Goal: Task Accomplishment & Management: Manage account settings

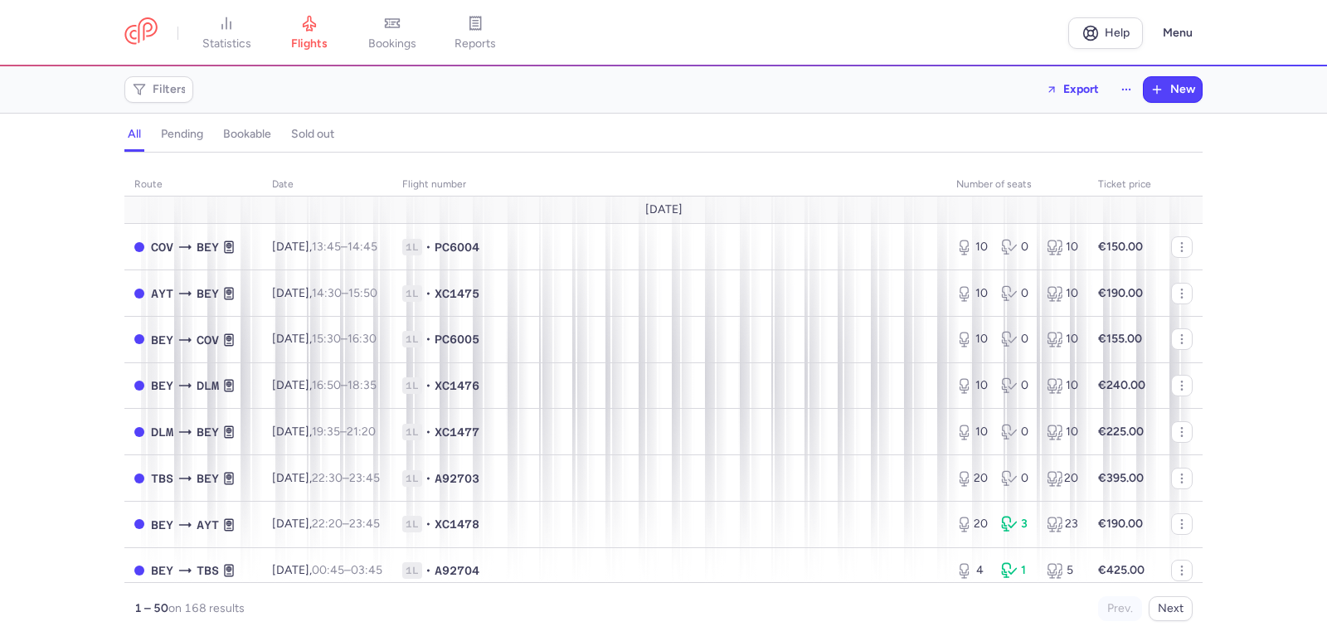
click at [405, 62] on header "statistics flights bookings reports Help Menu" at bounding box center [663, 33] width 1327 height 66
click at [406, 51] on link "bookings" at bounding box center [392, 33] width 83 height 37
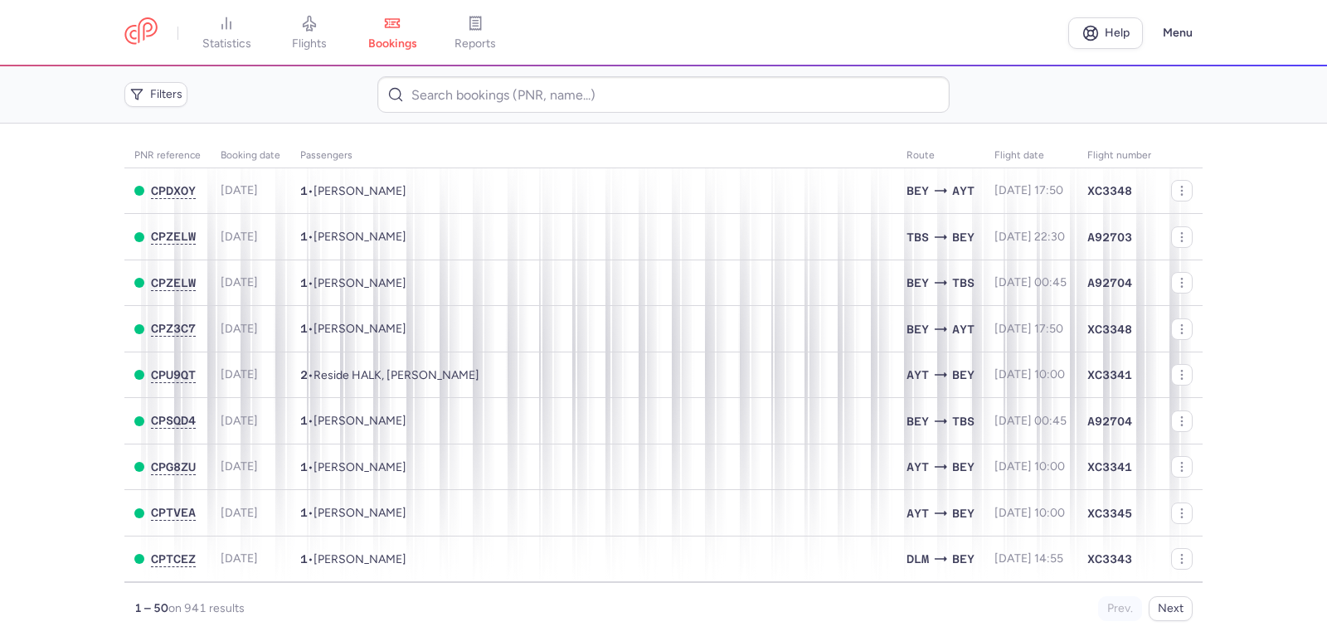
drag, startPoint x: 319, startPoint y: 39, endPoint x: 366, endPoint y: 162, distance: 131.6
click at [319, 39] on span "flights" at bounding box center [309, 44] width 35 height 15
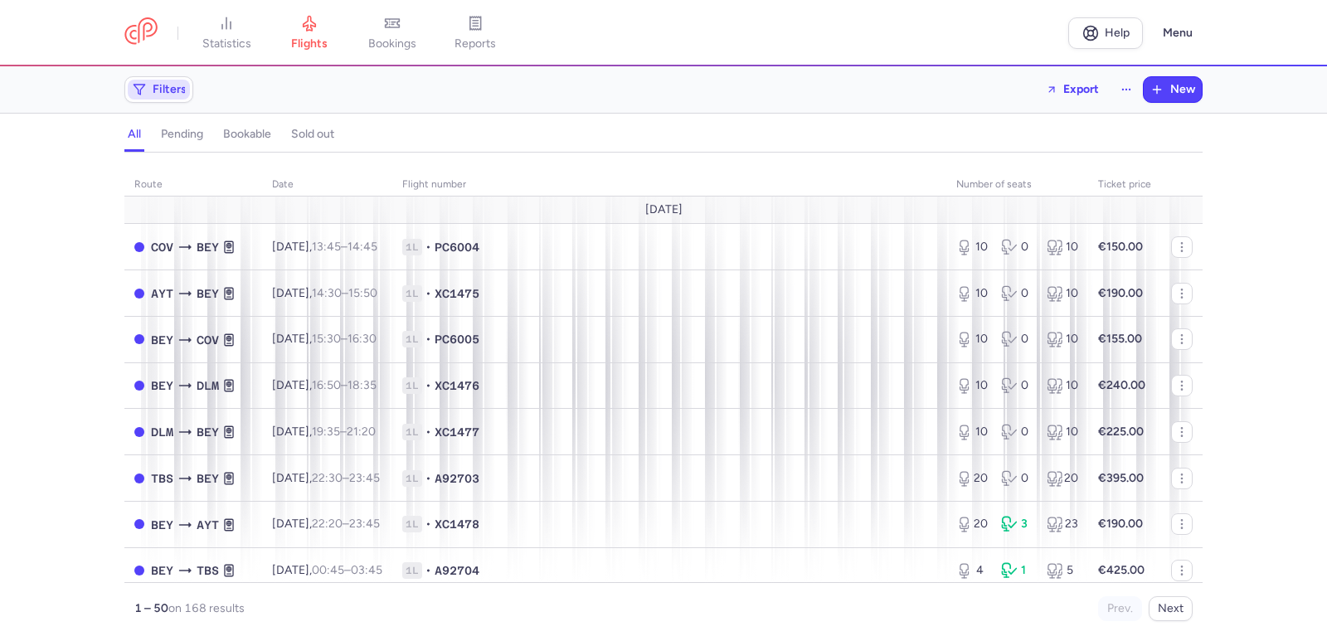
click at [186, 95] on span "Filters" at bounding box center [159, 90] width 62 height 20
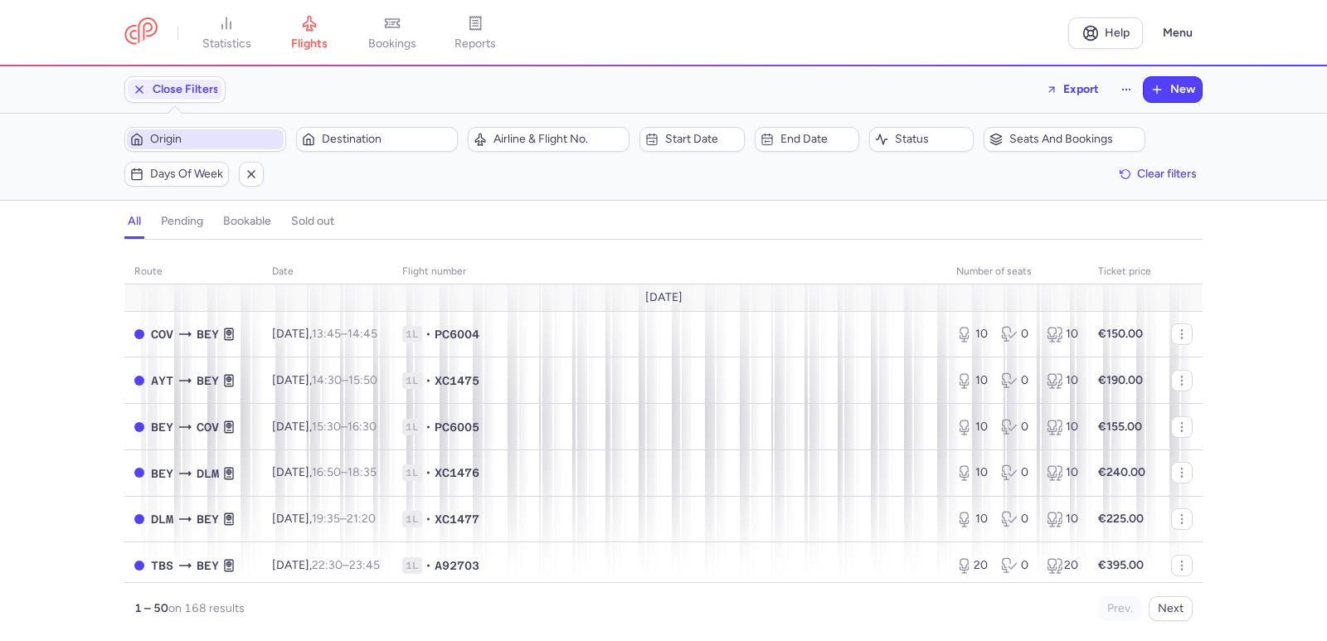
click at [252, 149] on span "Origin" at bounding box center [205, 139] width 157 height 20
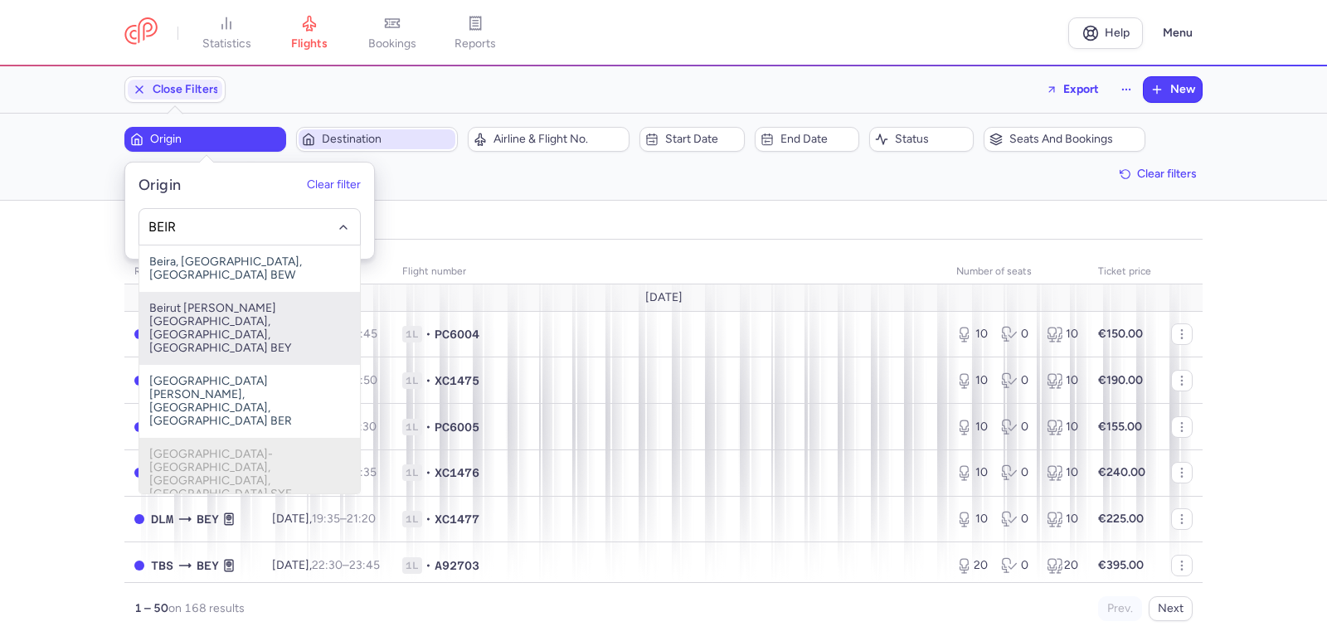
drag, startPoint x: 232, startPoint y: 316, endPoint x: 445, endPoint y: 149, distance: 270.5
click at [231, 314] on span "Beirut [PERSON_NAME][GEOGRAPHIC_DATA], [GEOGRAPHIC_DATA], [GEOGRAPHIC_DATA] BEY" at bounding box center [249, 328] width 221 height 73
type input "BEIR"
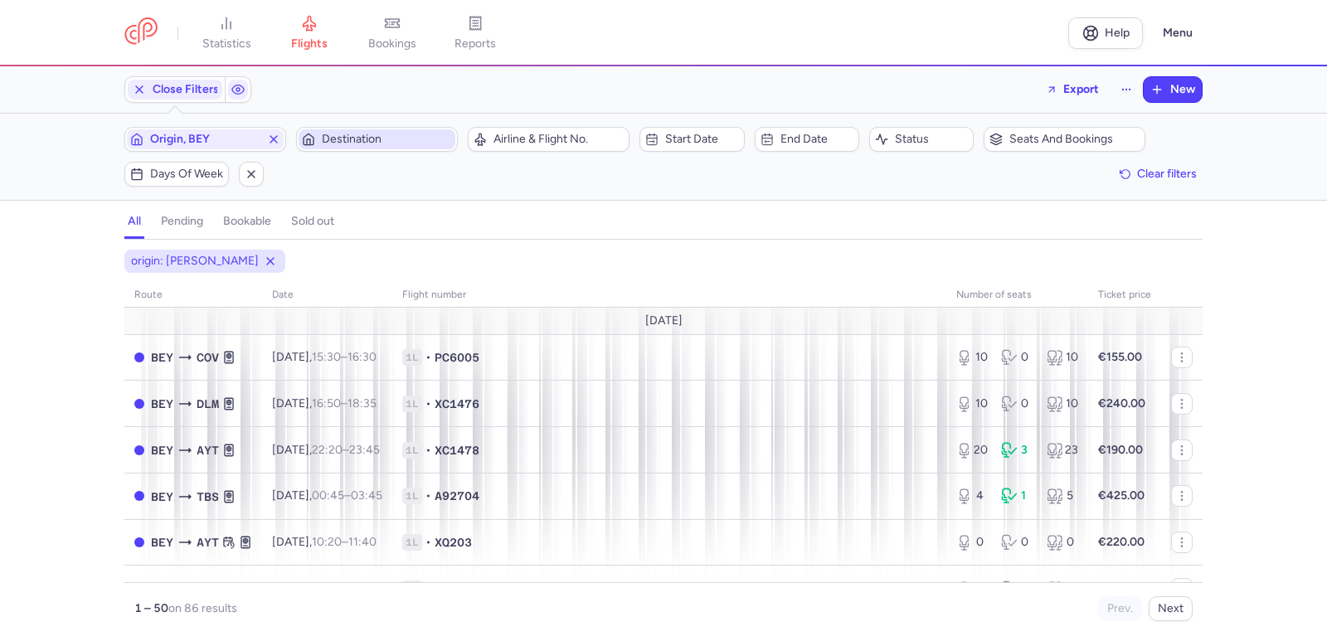
click at [410, 148] on span "Destination" at bounding box center [377, 139] width 157 height 20
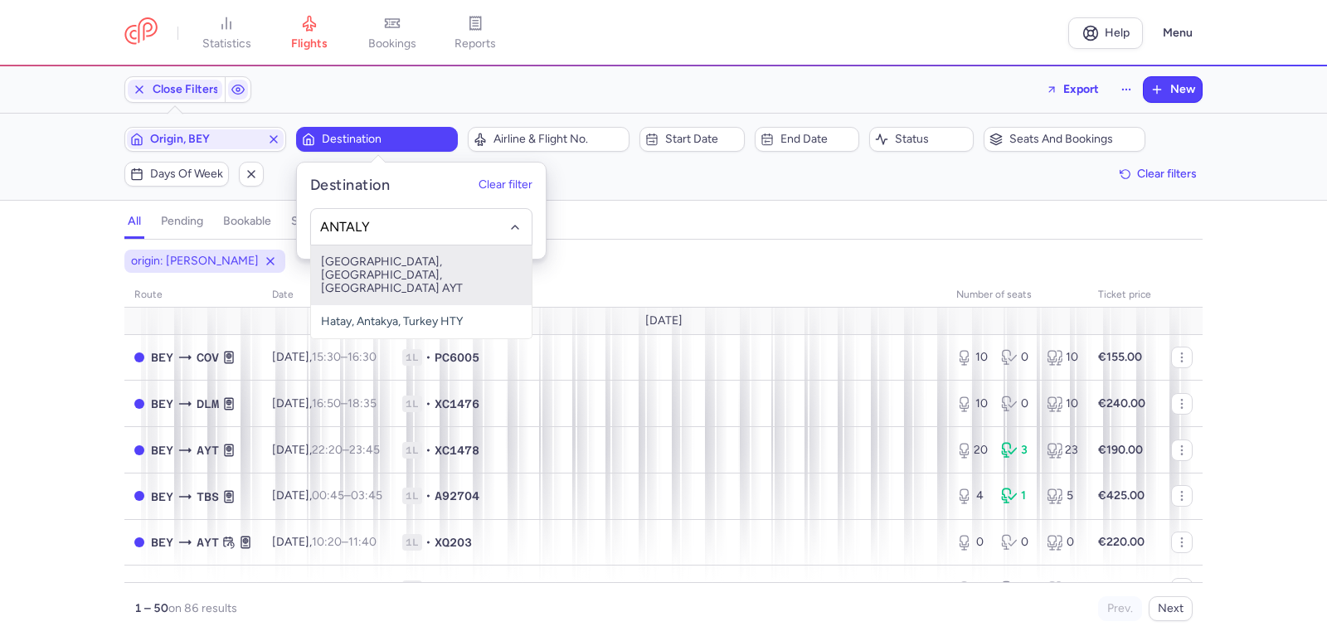
click at [409, 257] on span "[GEOGRAPHIC_DATA], [GEOGRAPHIC_DATA], [GEOGRAPHIC_DATA] AYT" at bounding box center [421, 276] width 221 height 60
type input "ANTALY"
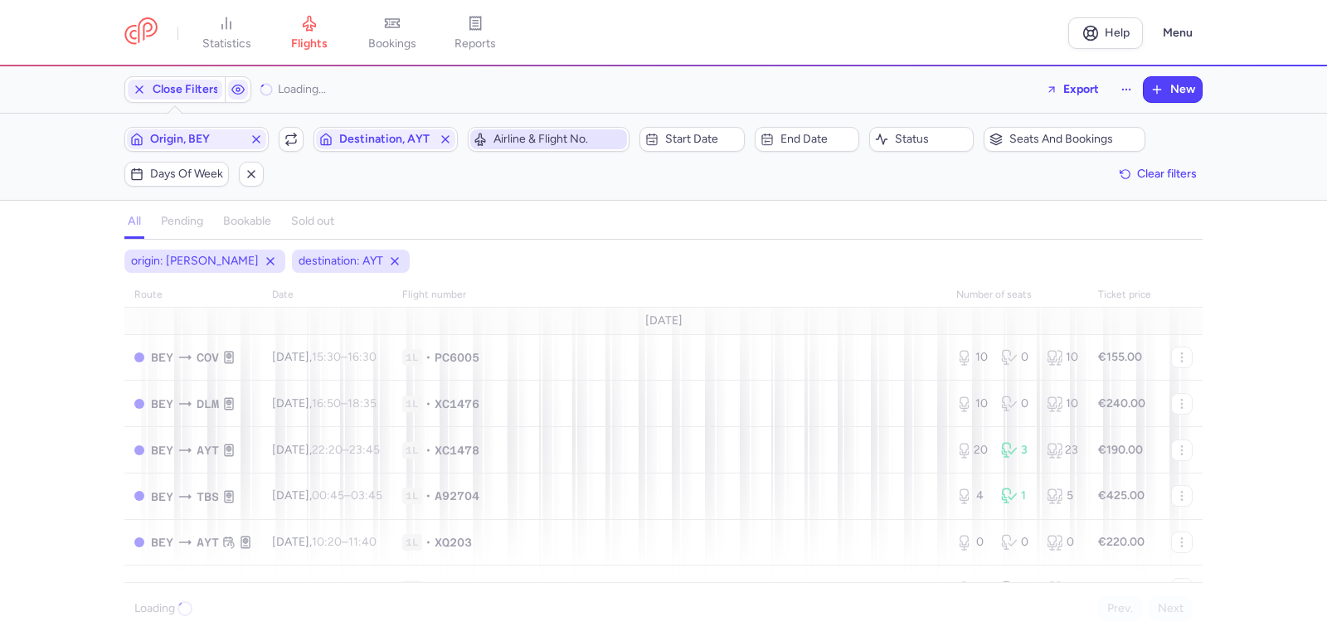
click at [551, 134] on span "Airline & Flight No." at bounding box center [559, 139] width 130 height 13
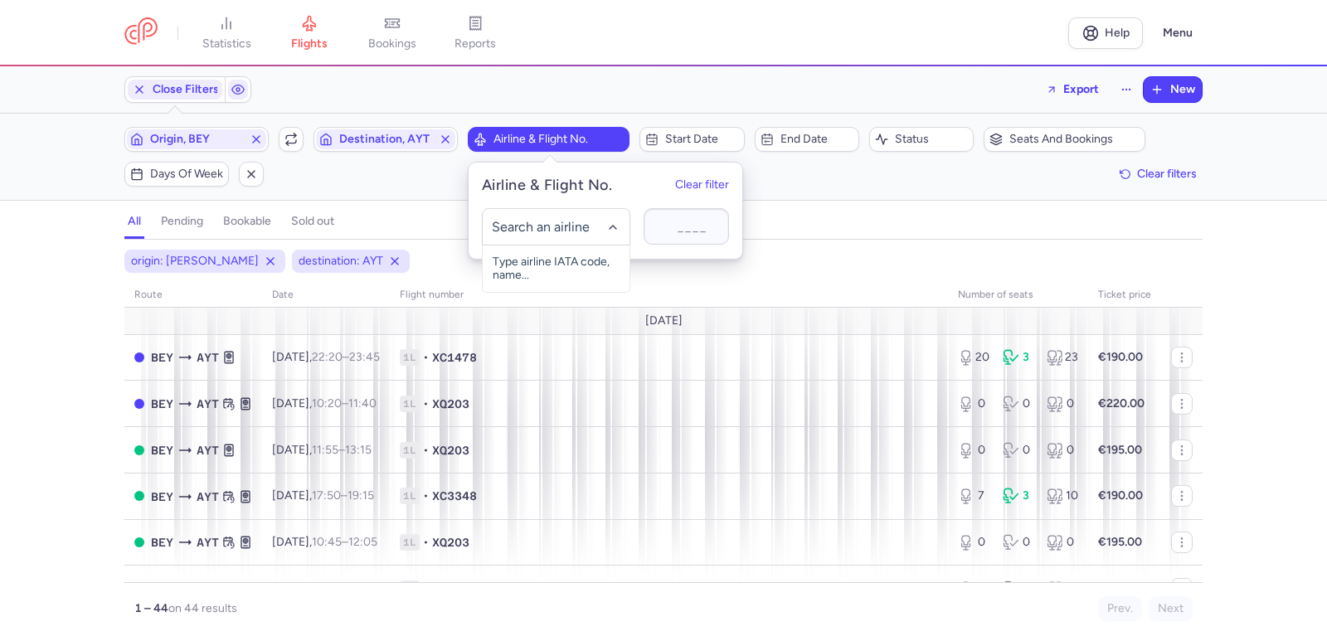
type input "C"
type input "XC"
click at [567, 261] on span "Corendon Airlines" at bounding box center [555, 263] width 78 height 13
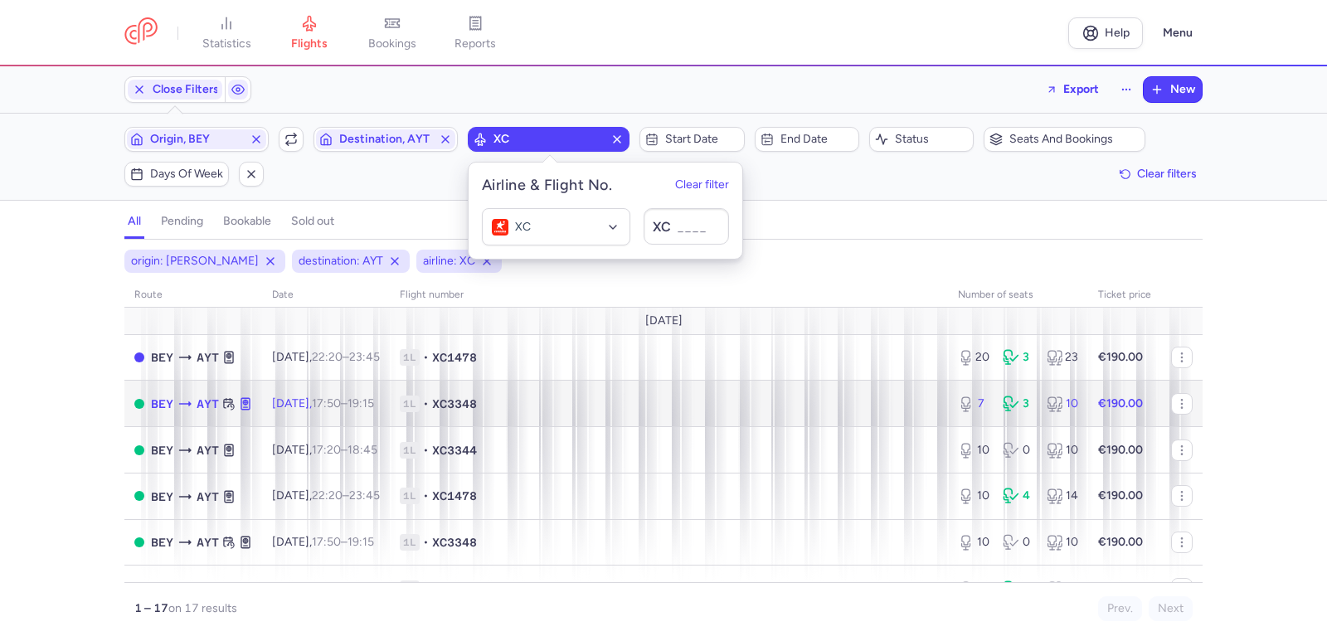
click at [309, 410] on span "[DATE] 17:50 – 19:15 +0" at bounding box center [323, 404] width 102 height 14
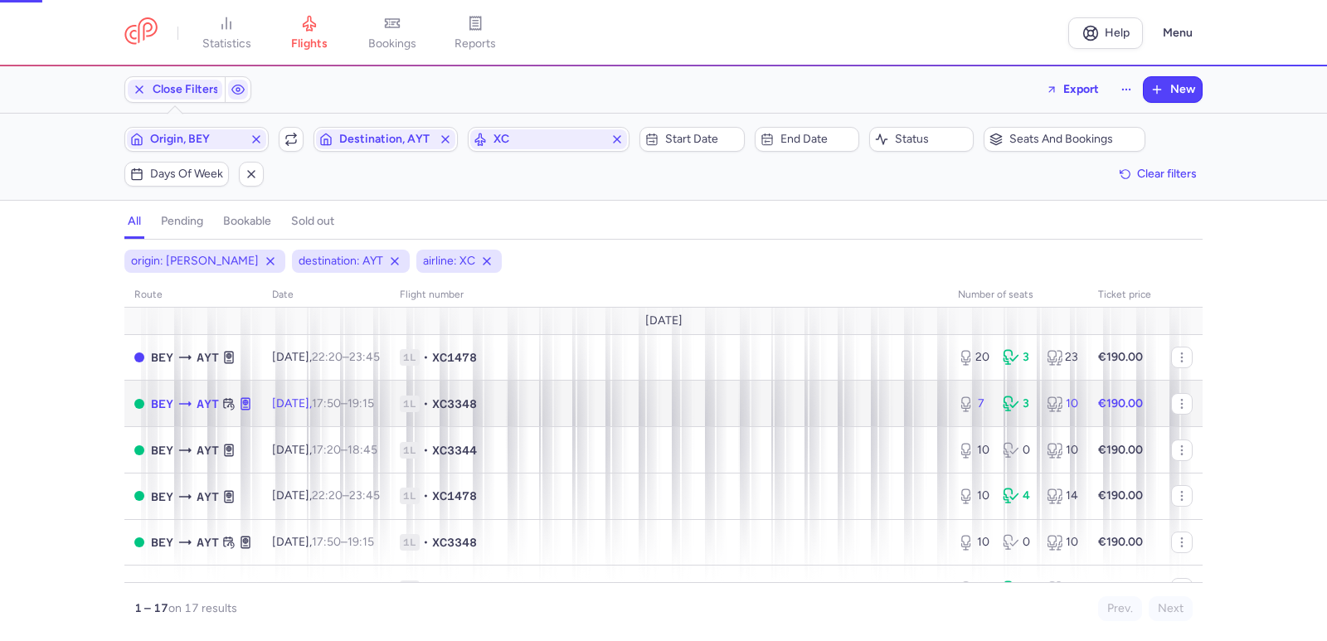
select select "days"
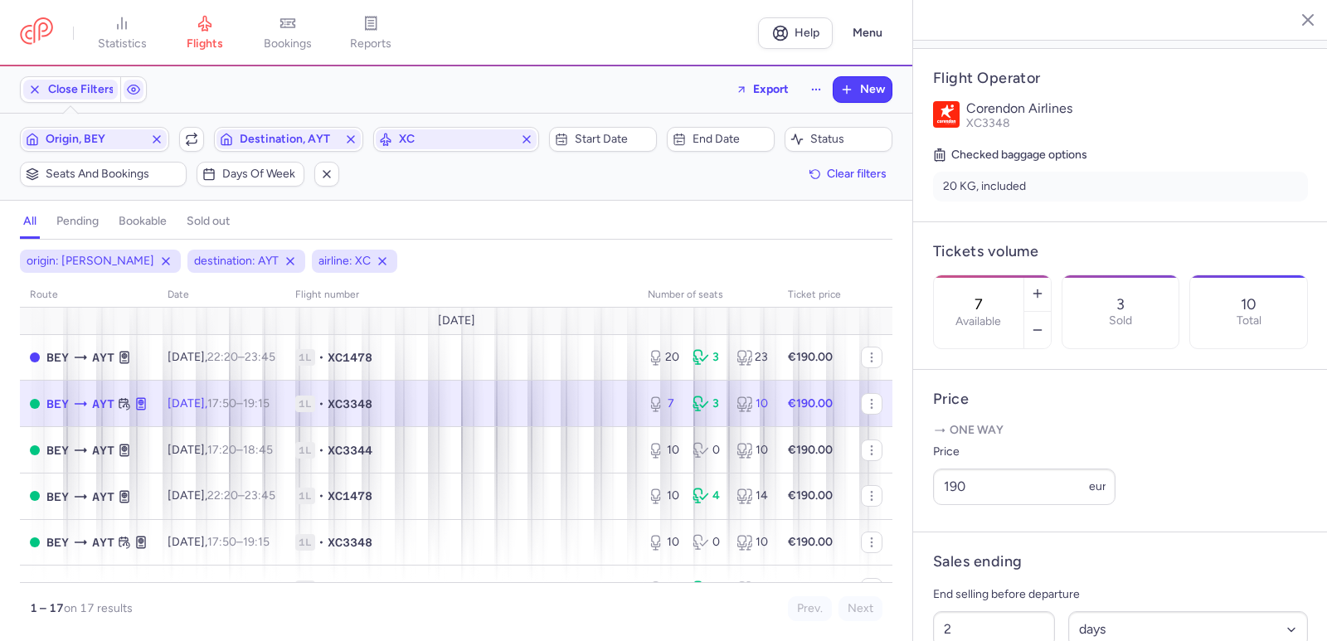
scroll to position [332, 0]
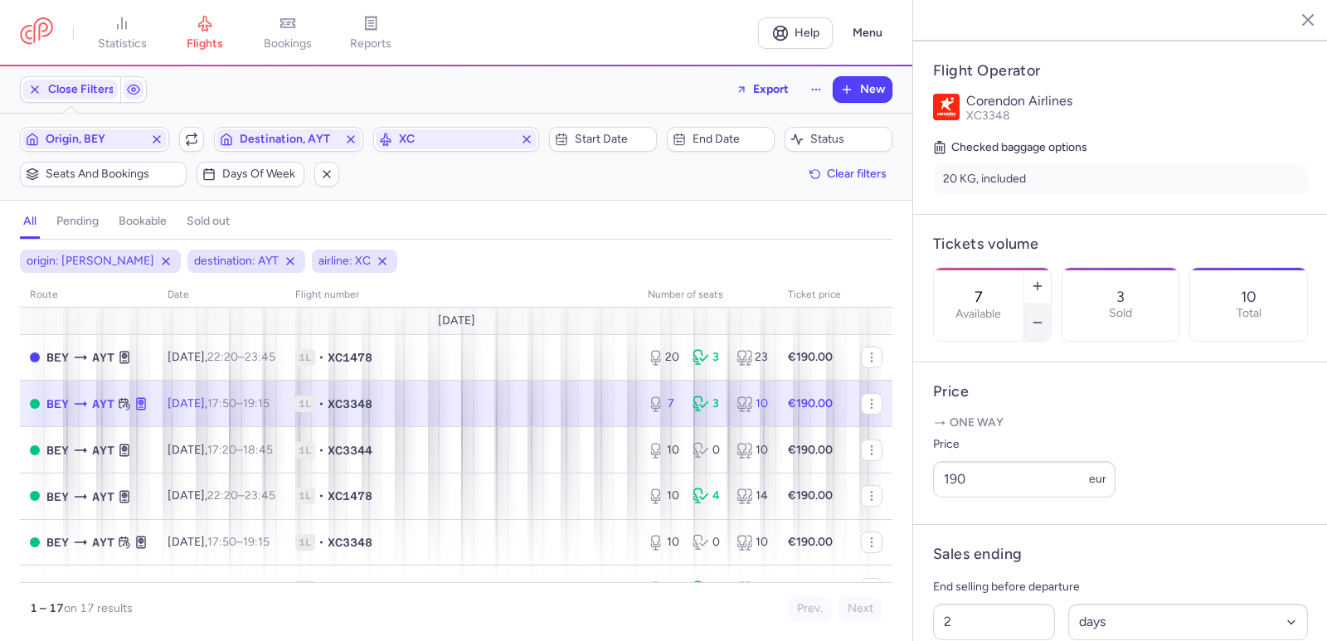
click at [1051, 304] on button "button" at bounding box center [1038, 322] width 27 height 37
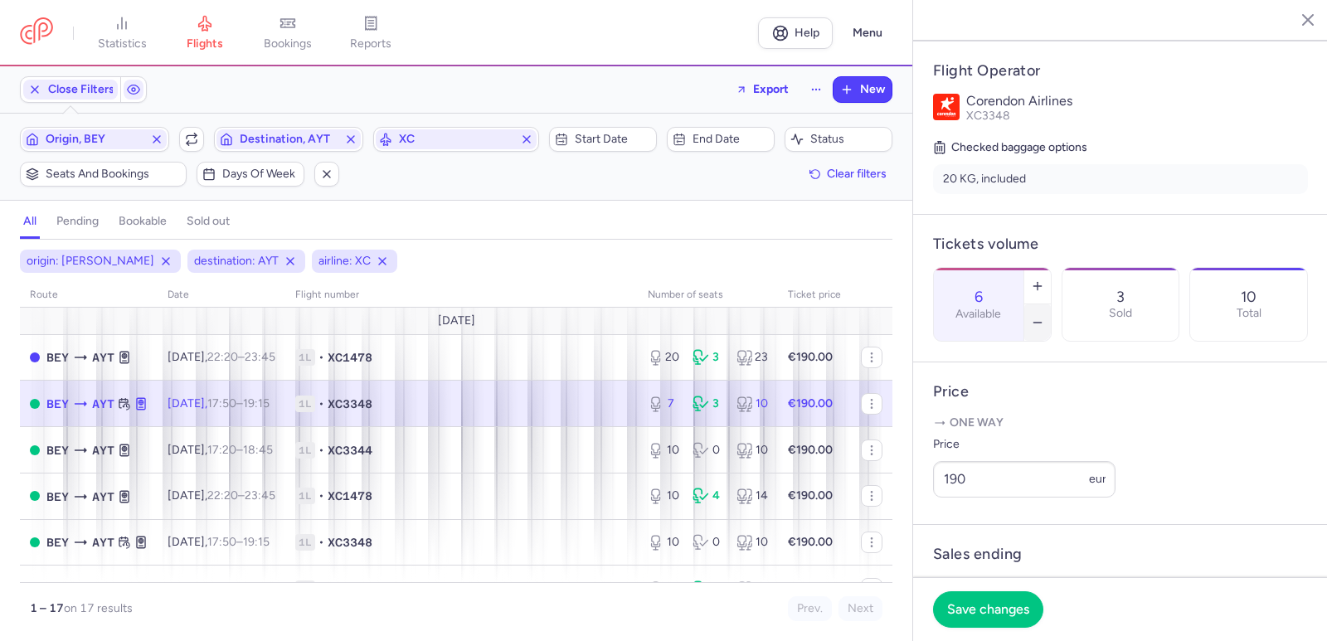
click at [1051, 304] on button "button" at bounding box center [1038, 322] width 27 height 37
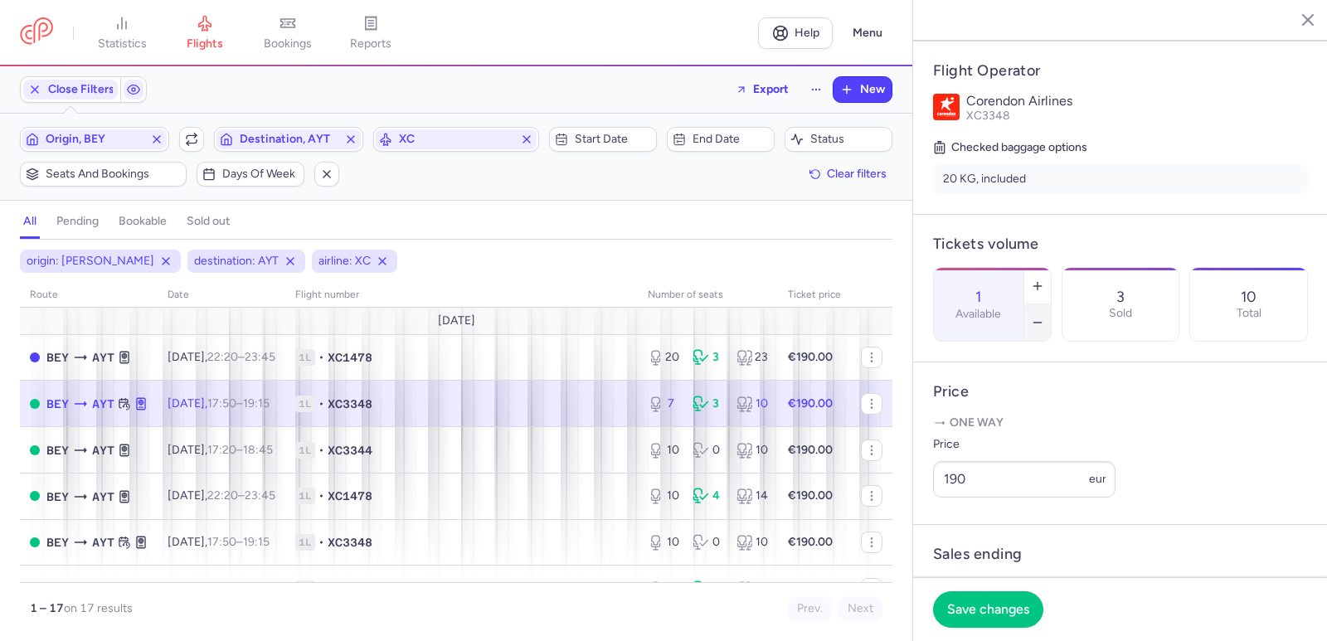
click at [1051, 304] on button "button" at bounding box center [1038, 322] width 27 height 37
click at [1002, 611] on span "Save changes" at bounding box center [988, 608] width 82 height 15
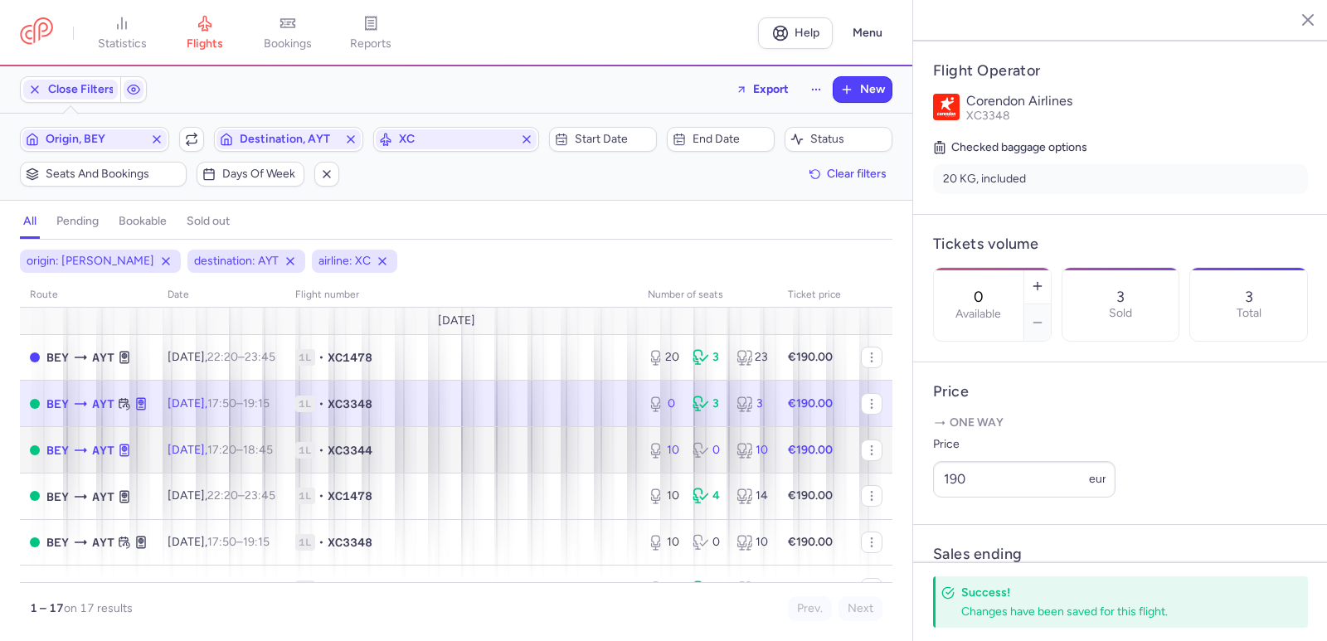
click at [218, 458] on td "[DATE] 17:20 – 18:45 +0" at bounding box center [222, 450] width 128 height 46
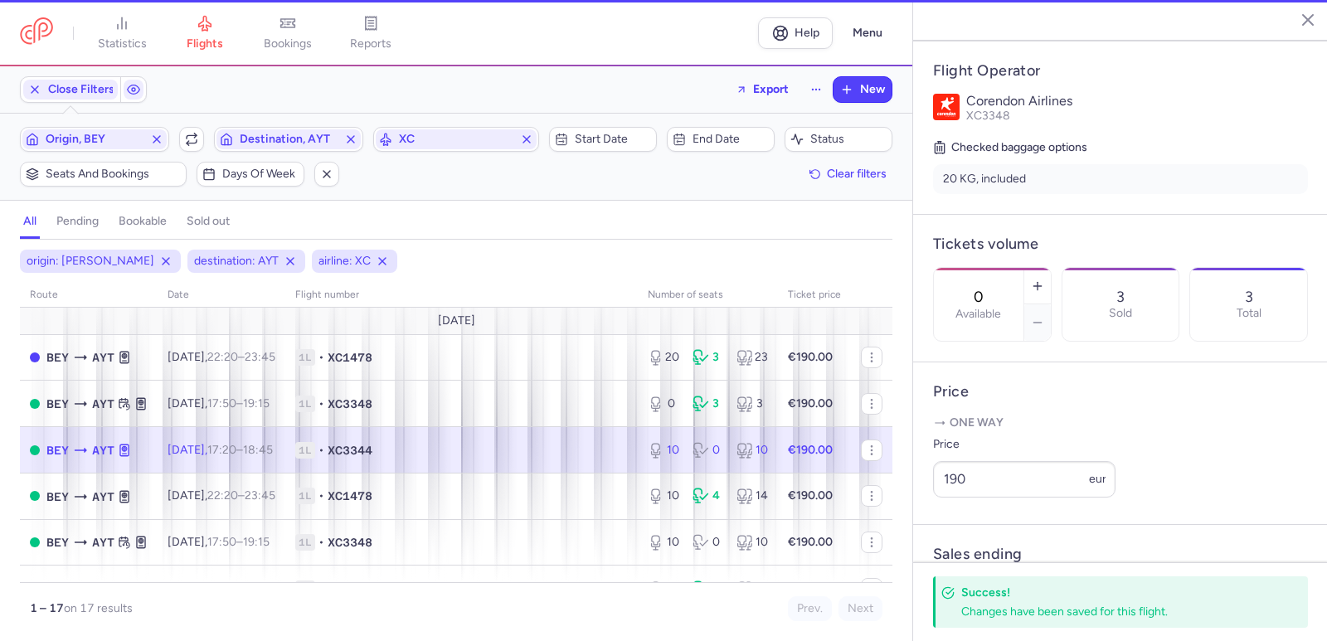
type input "10"
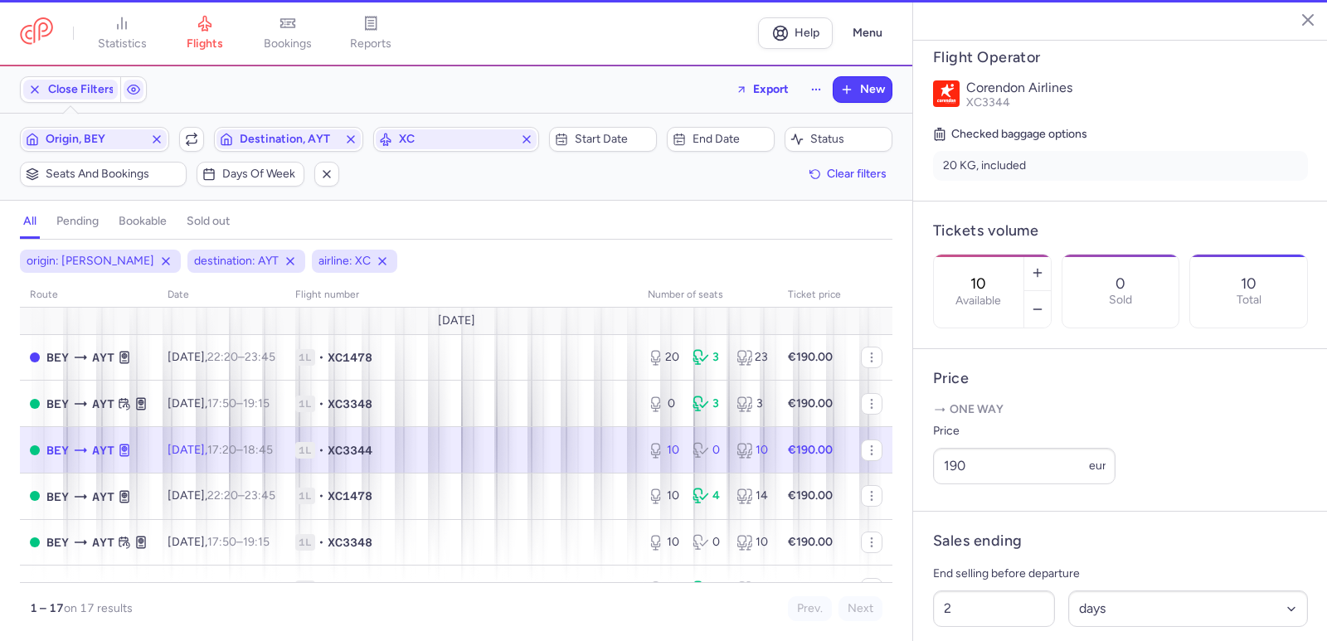
scroll to position [319, 0]
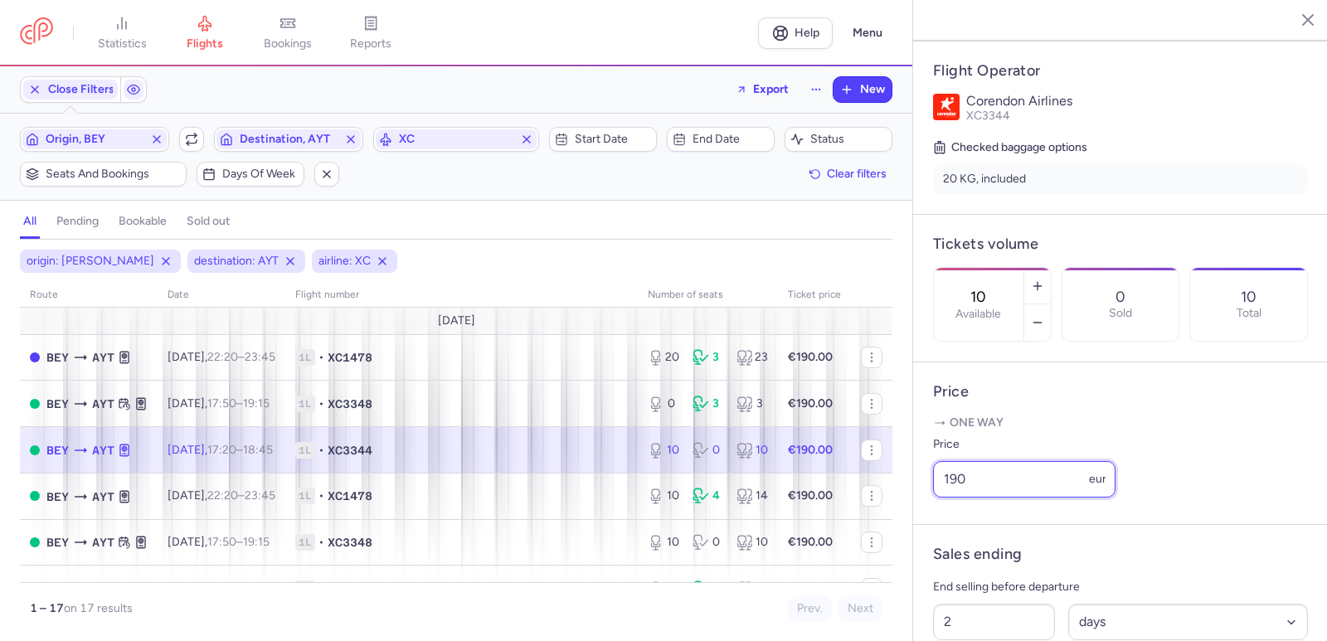
drag, startPoint x: 985, startPoint y: 509, endPoint x: 929, endPoint y: 505, distance: 55.7
click at [929, 505] on article "Price One way Price 190 eur" at bounding box center [1120, 444] width 415 height 163
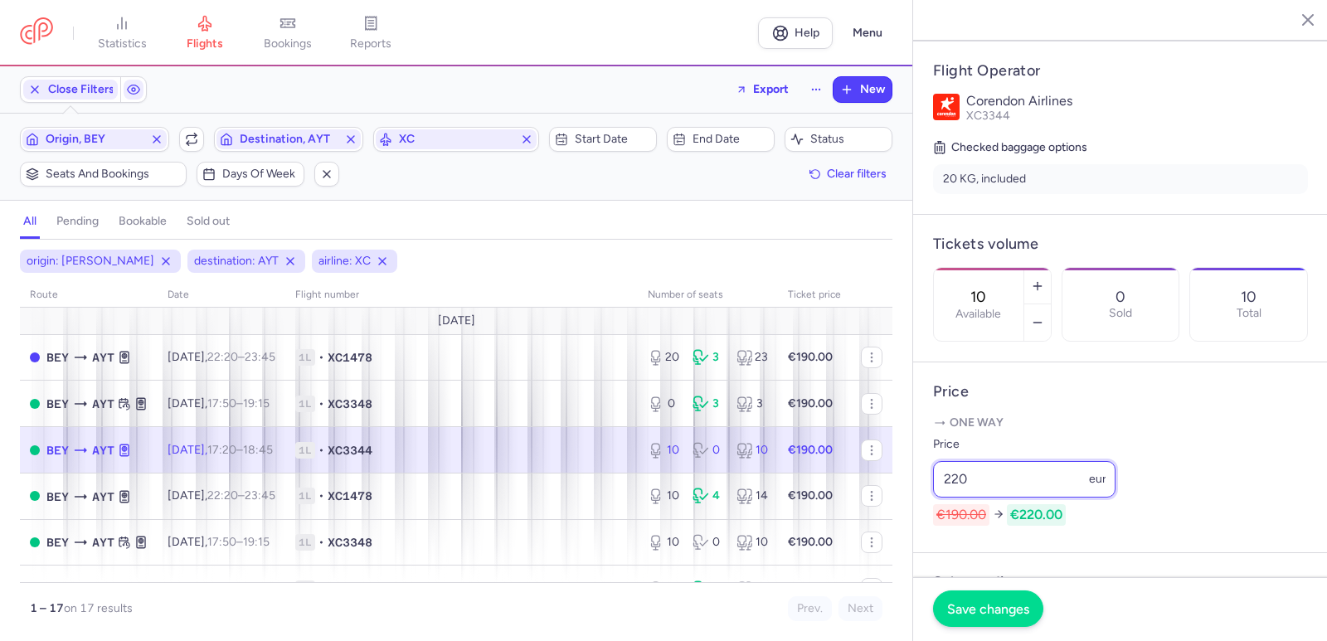
type input "220"
click at [1006, 621] on button "Save changes" at bounding box center [988, 609] width 110 height 37
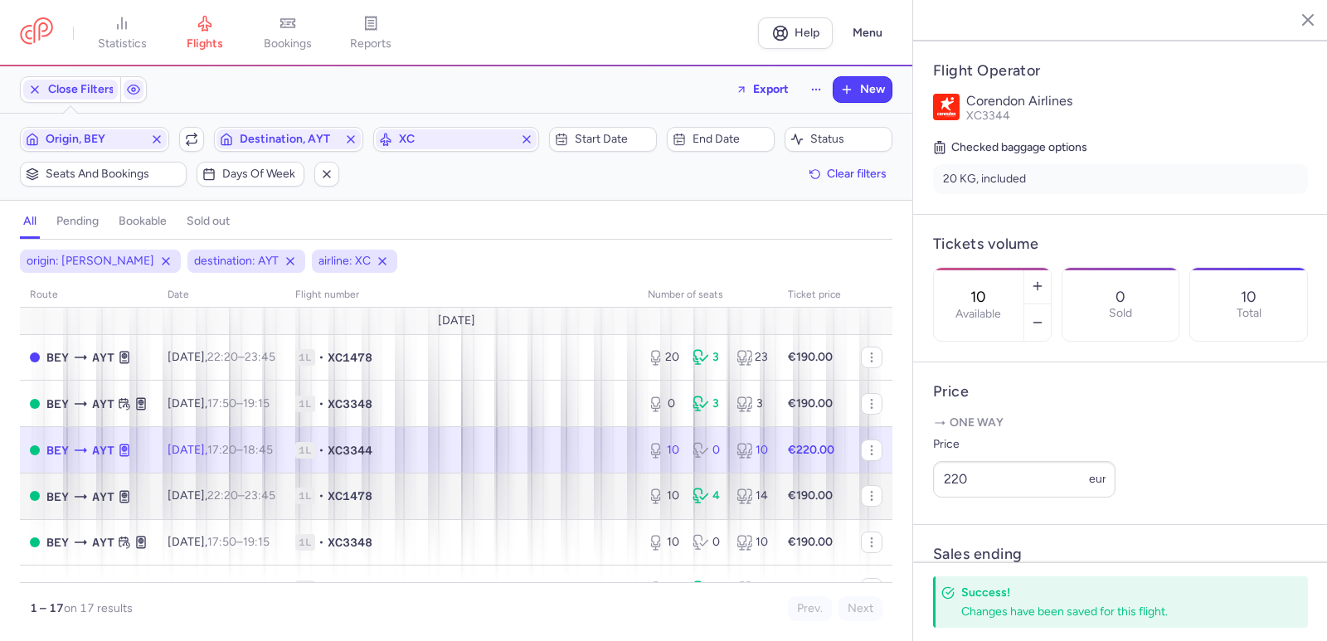
scroll to position [83, 0]
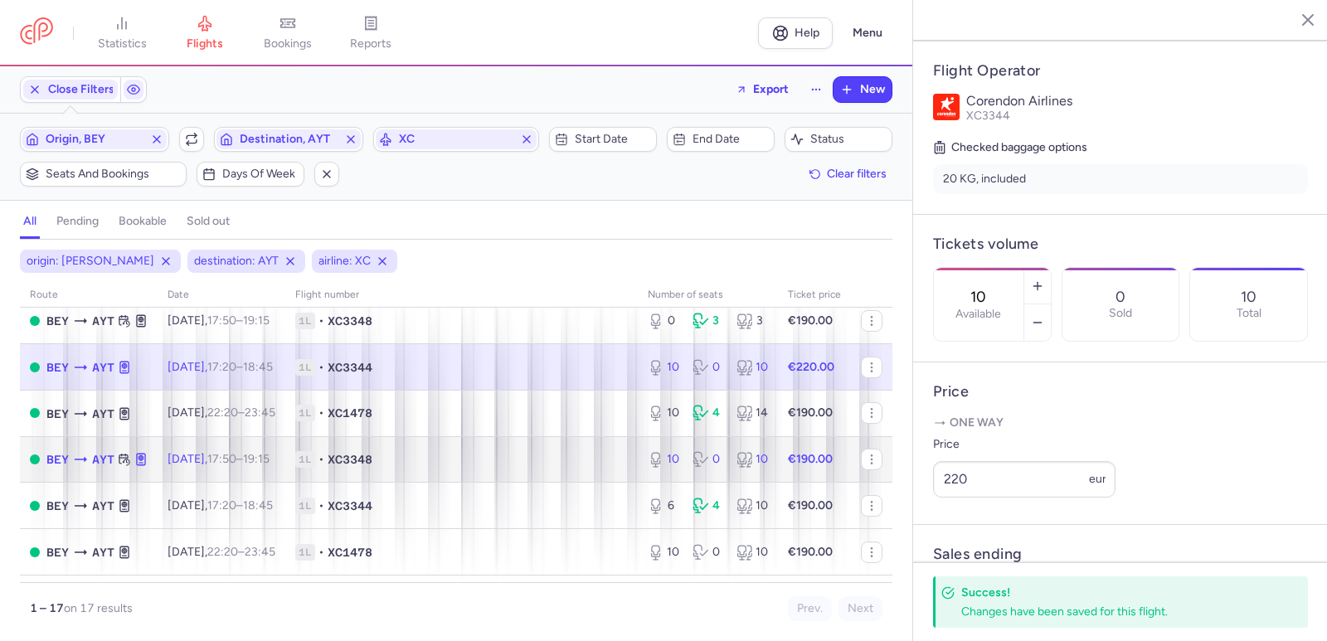
click at [236, 463] on time "17:50" at bounding box center [221, 459] width 29 height 14
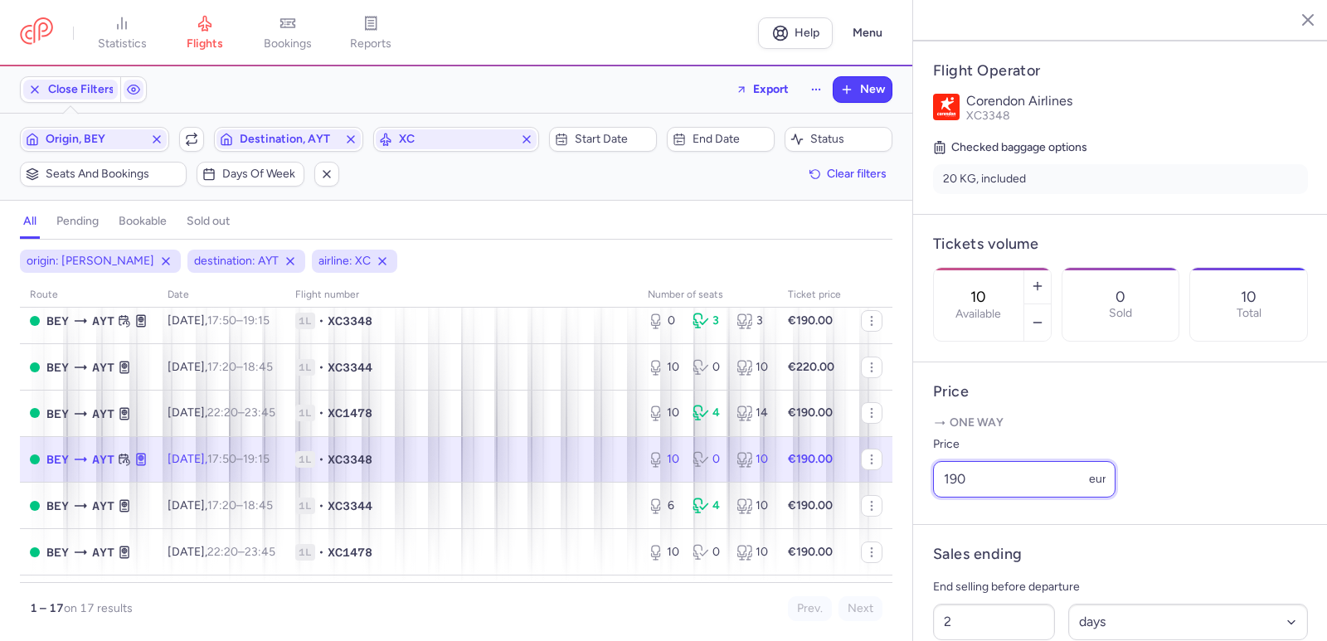
drag, startPoint x: 973, startPoint y: 499, endPoint x: 927, endPoint y: 499, distance: 46.5
click at [927, 499] on article "Price One way Price 190 eur" at bounding box center [1120, 444] width 415 height 163
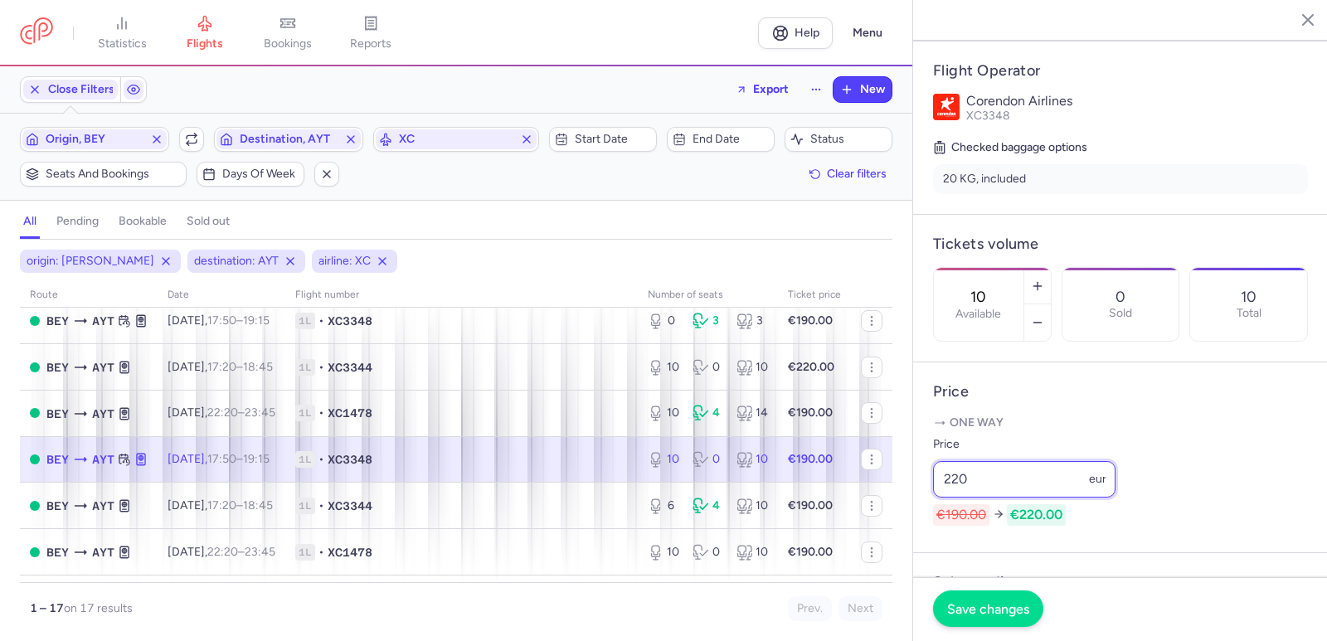
type input "220"
click at [1006, 621] on button "Save changes" at bounding box center [988, 609] width 110 height 37
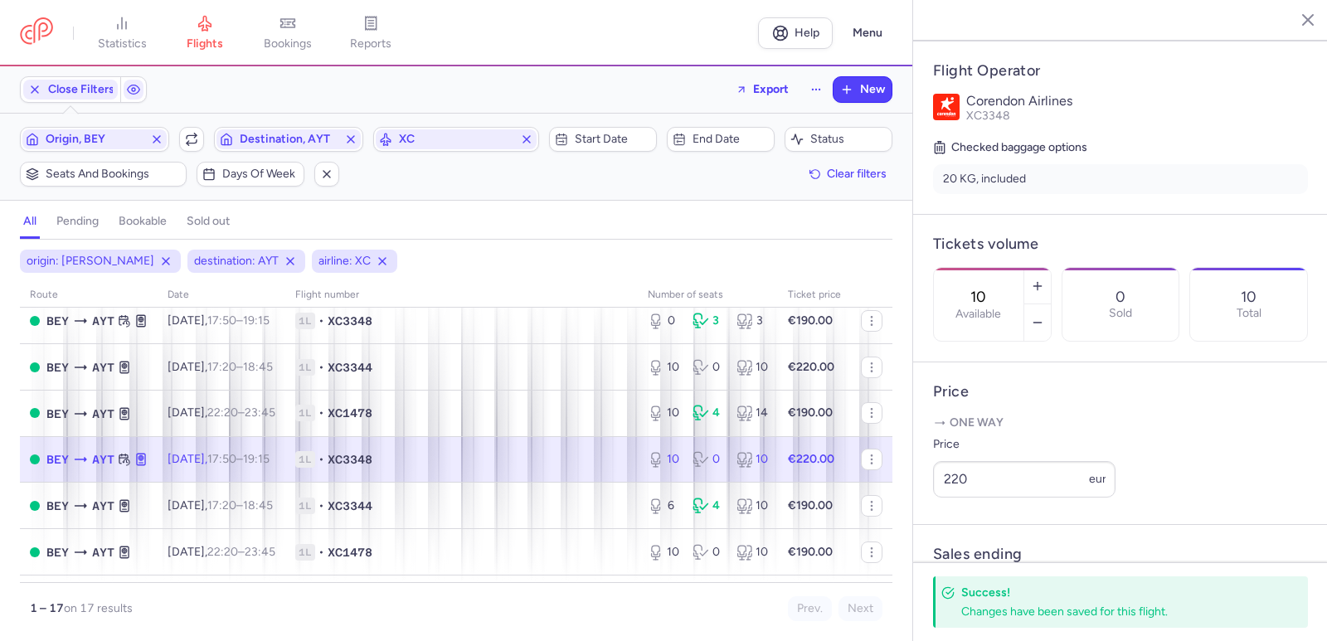
scroll to position [166, 0]
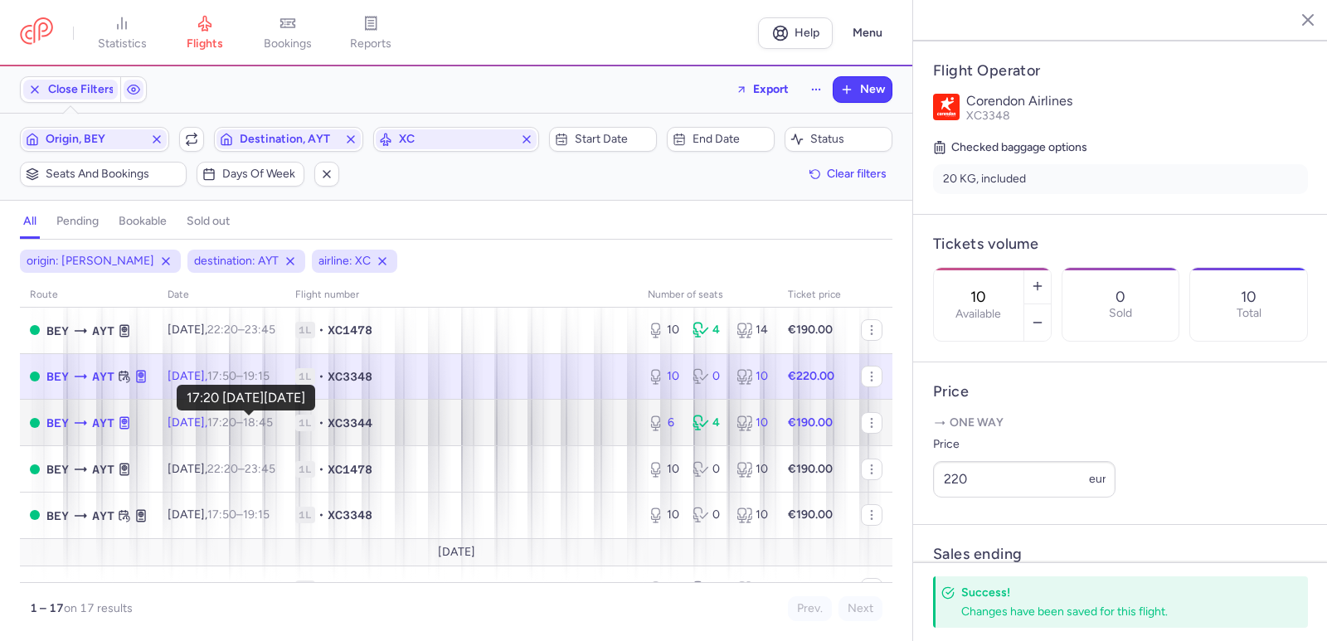
click at [236, 420] on time "17:20" at bounding box center [221, 423] width 29 height 14
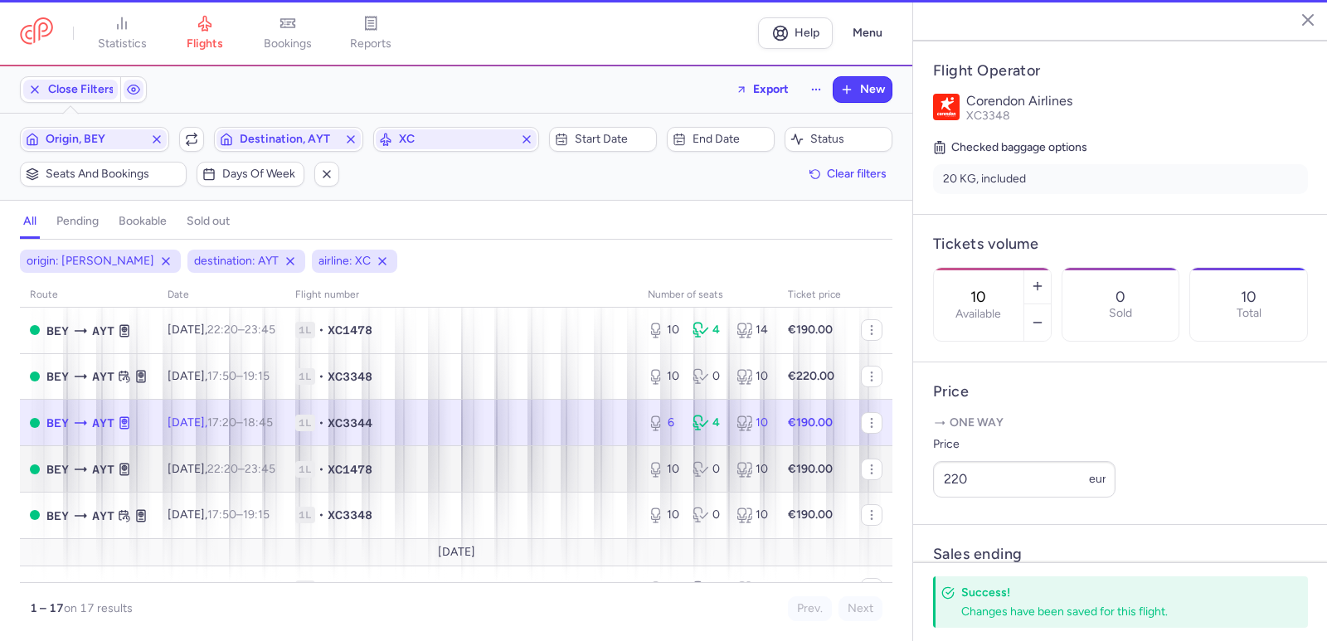
type input "6"
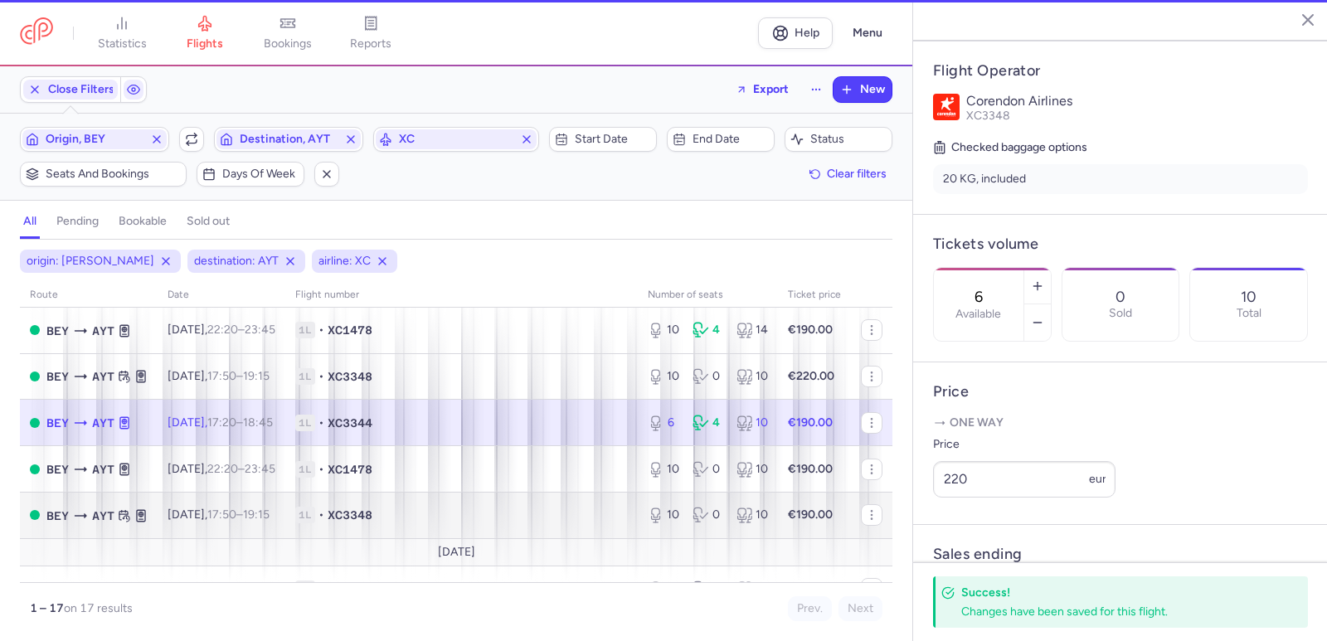
scroll to position [332, 0]
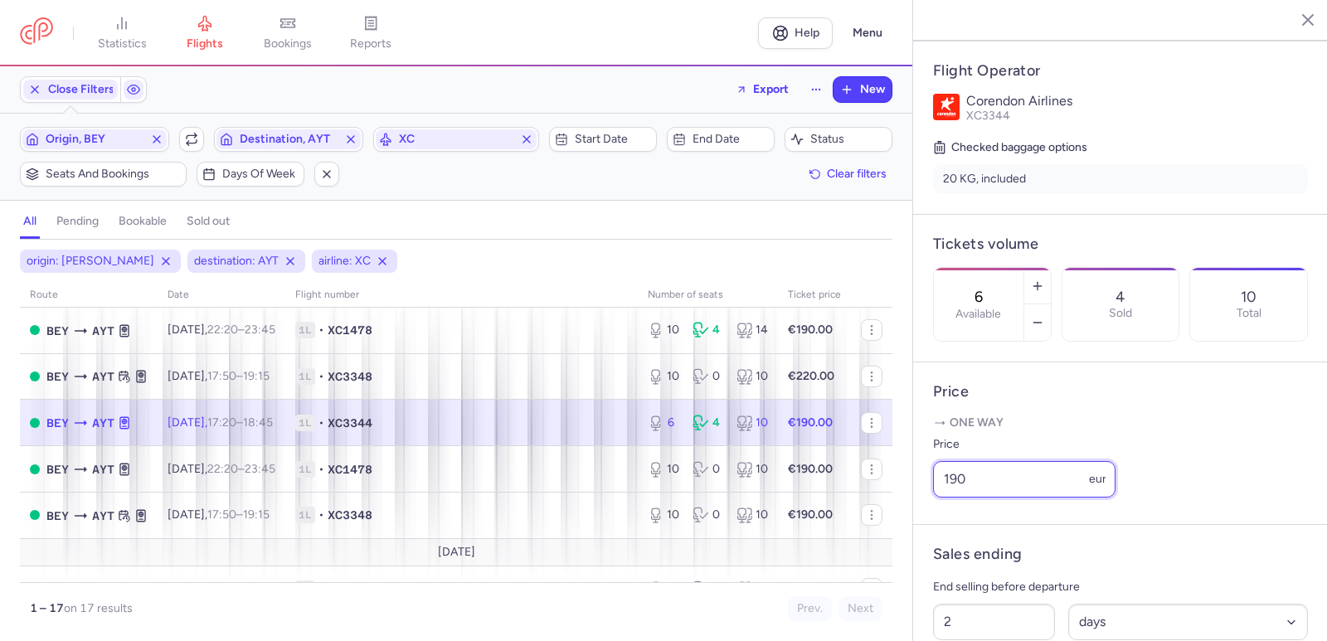
click at [933, 498] on input "190" at bounding box center [1024, 479] width 183 height 37
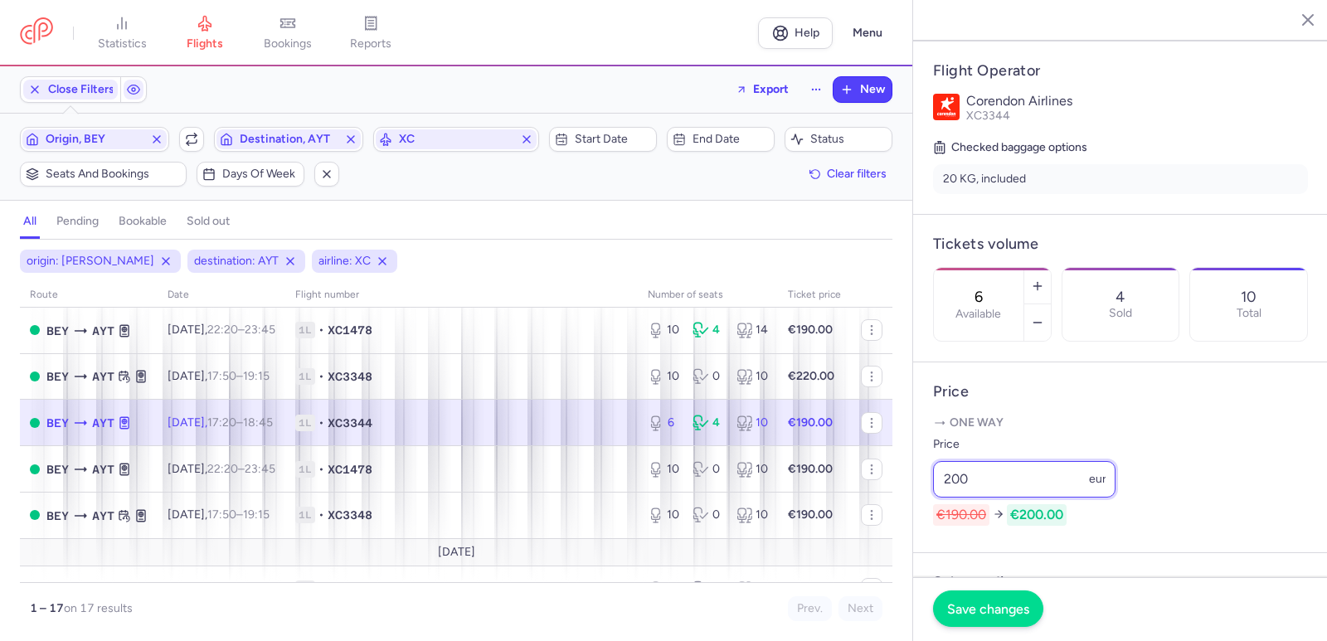
type input "200"
click at [969, 601] on button "Save changes" at bounding box center [988, 609] width 110 height 37
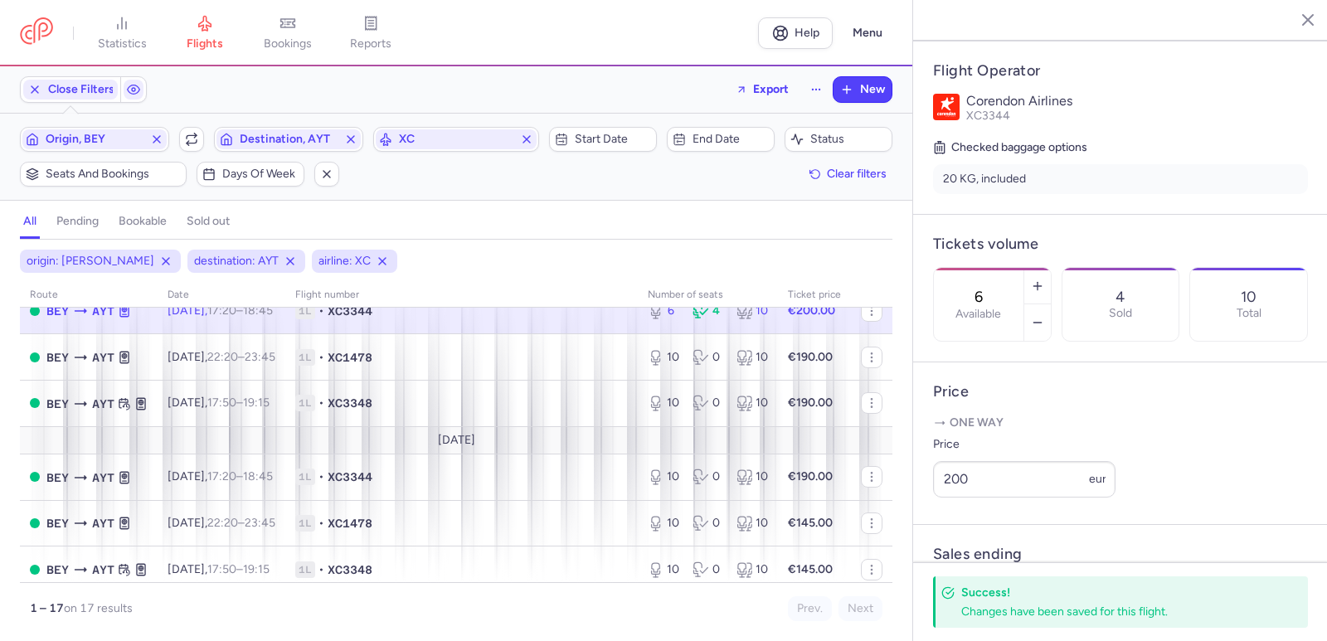
scroll to position [249, 0]
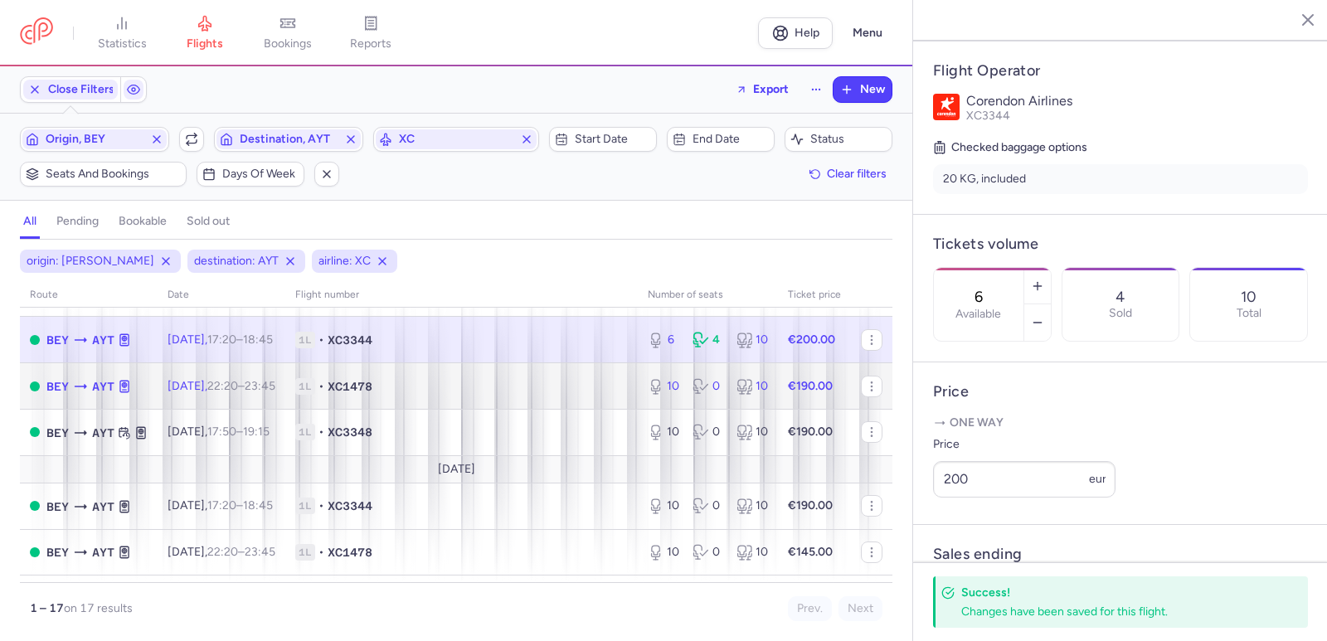
click at [233, 379] on span "[DATE] 22:20 – 23:45 +0" at bounding box center [222, 386] width 108 height 14
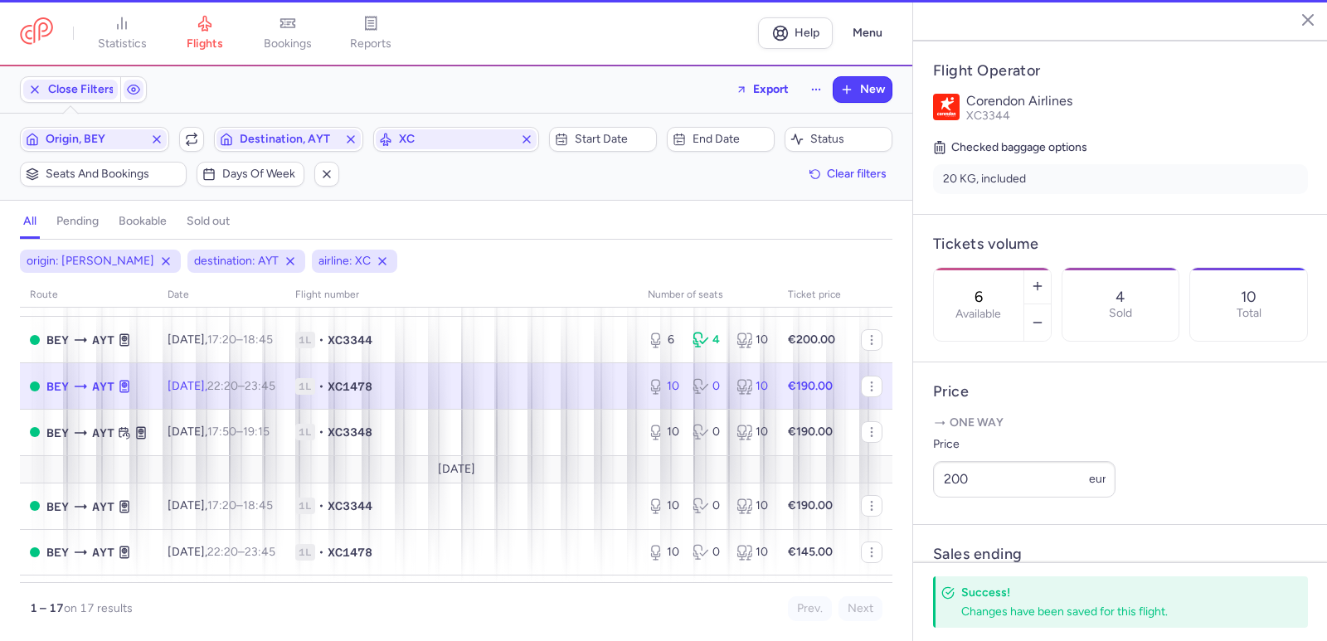
type input "10"
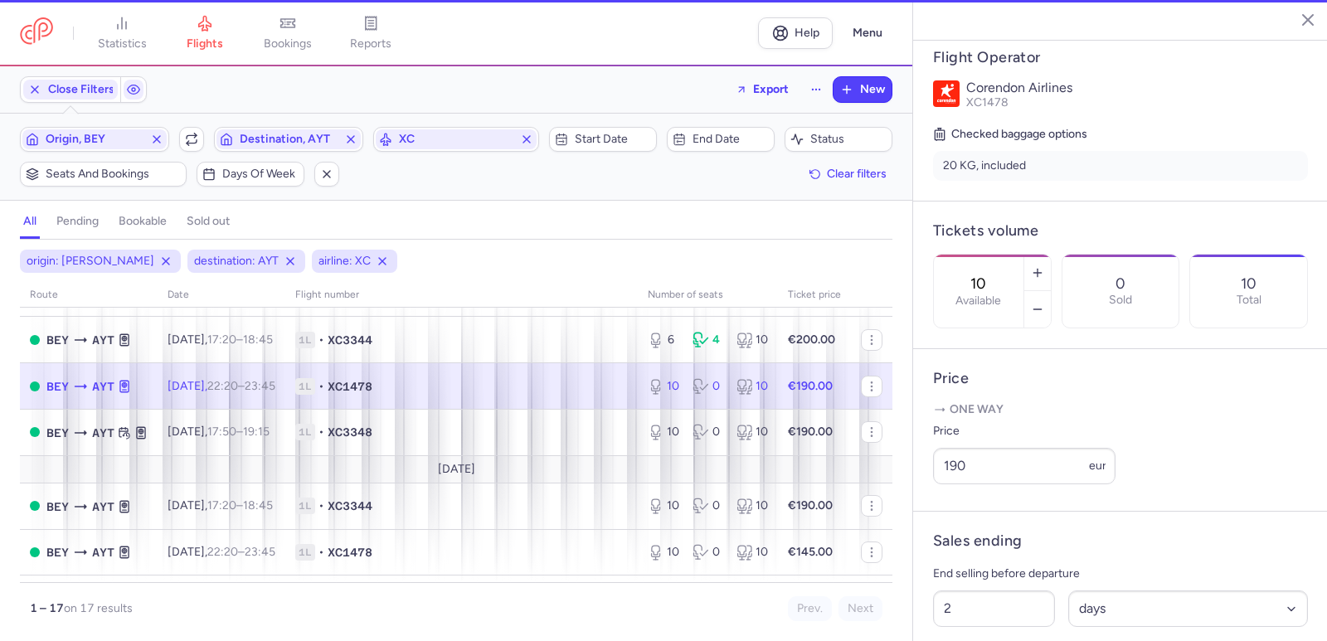
scroll to position [319, 0]
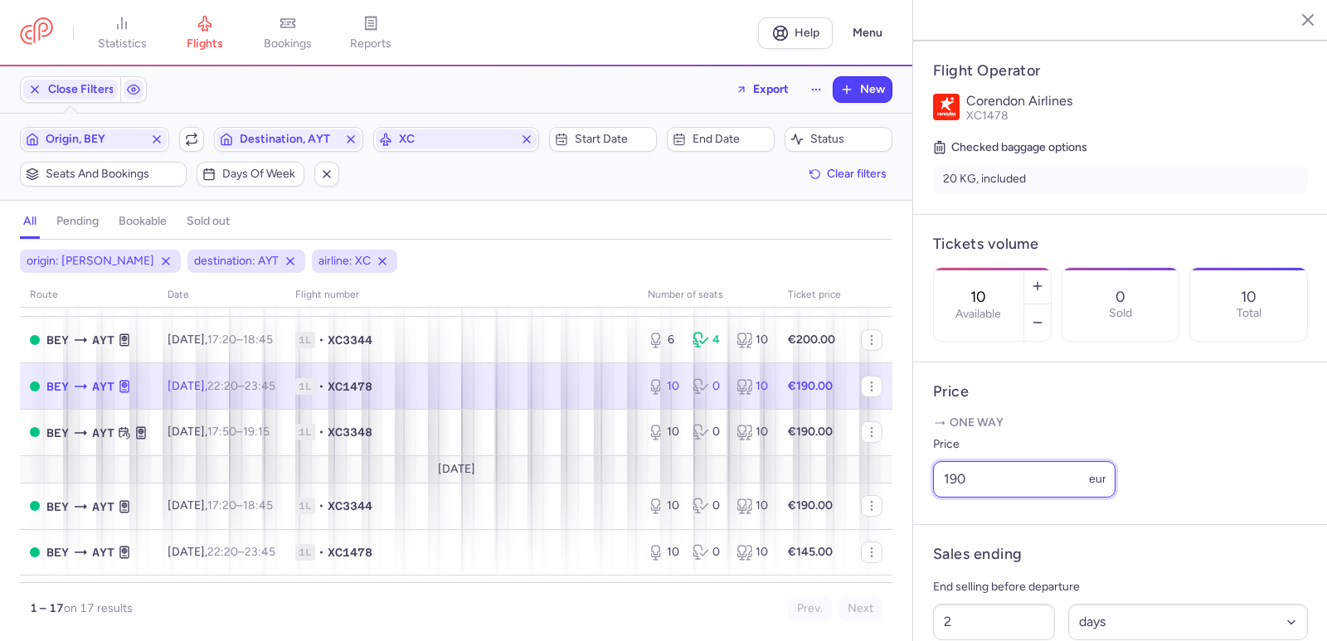
drag, startPoint x: 983, startPoint y: 495, endPoint x: 947, endPoint y: 499, distance: 36.7
click at [947, 498] on input "190" at bounding box center [1024, 479] width 183 height 37
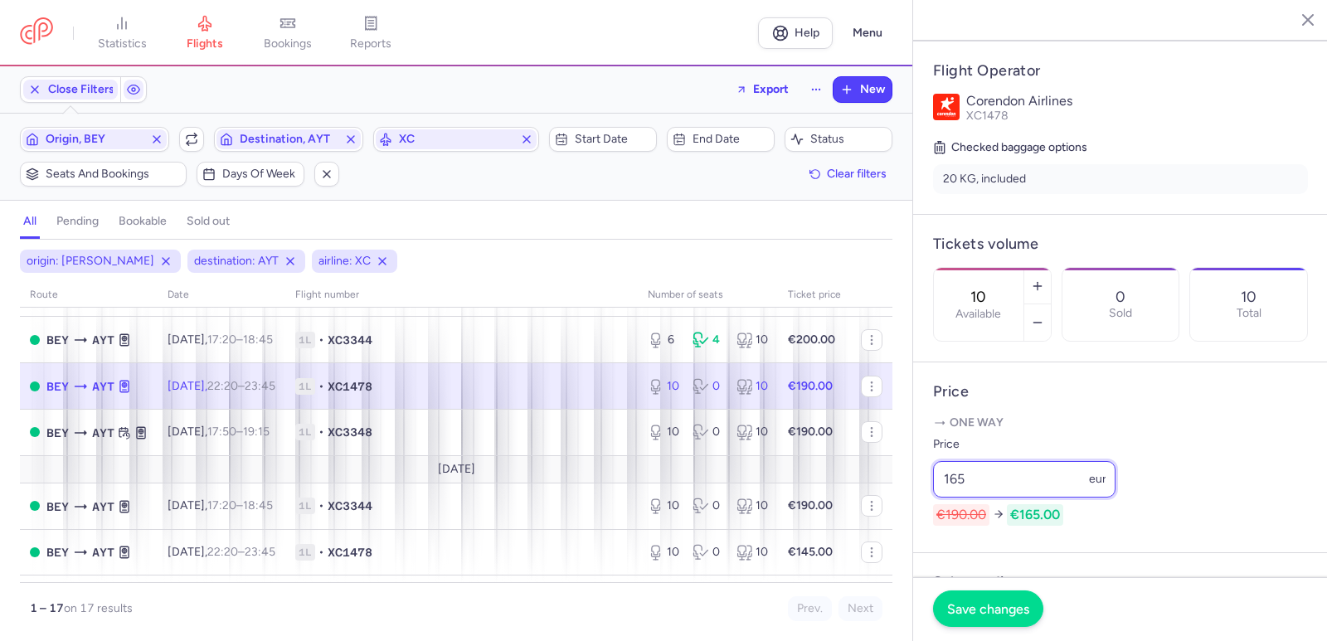
type input "165"
click at [1015, 594] on button "Save changes" at bounding box center [988, 609] width 110 height 37
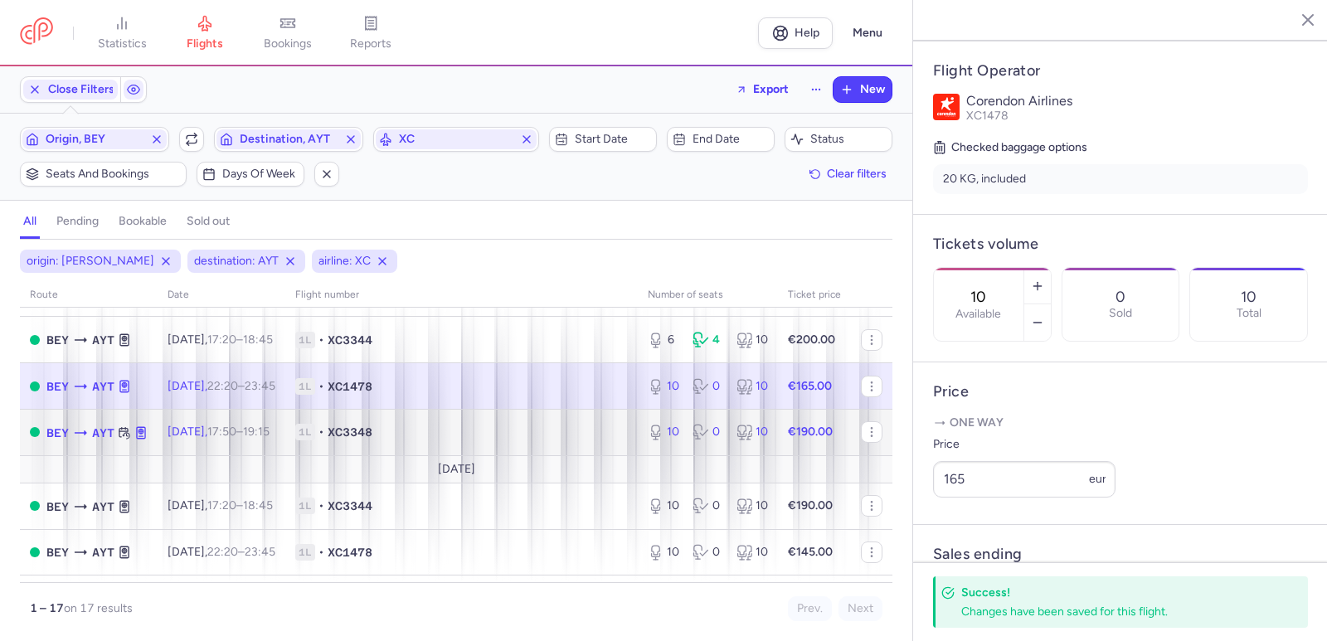
click at [232, 417] on td "[DATE] 17:50 – 19:15 +0" at bounding box center [222, 432] width 128 height 46
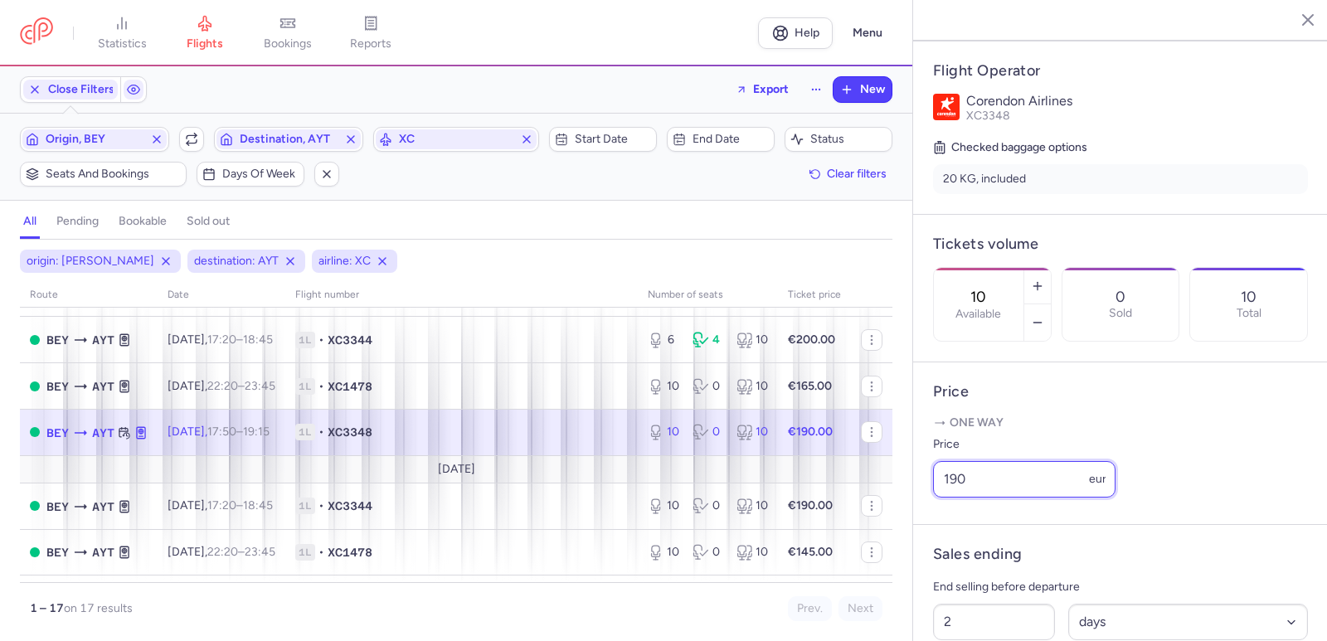
drag, startPoint x: 1011, startPoint y: 495, endPoint x: 894, endPoint y: 495, distance: 117.0
click at [894, 495] on div "statistics flights bookings reports Help Menu Close Filters Export New Filters …" at bounding box center [663, 320] width 1327 height 641
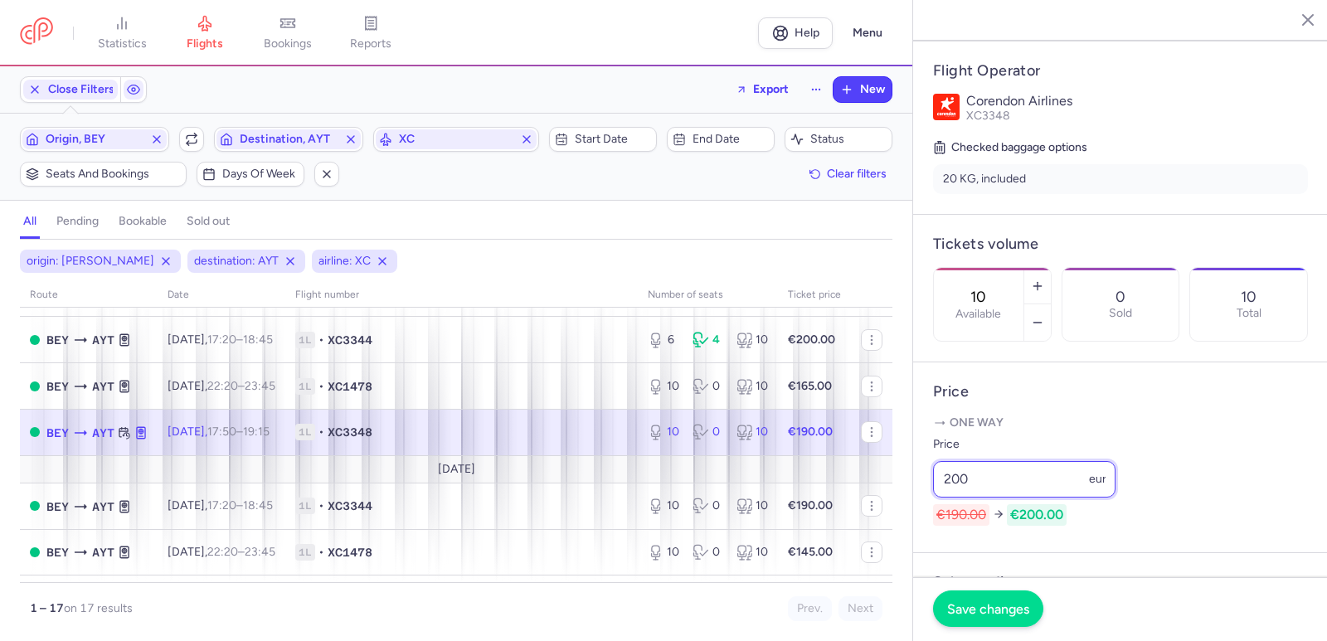
type input "200"
click at [996, 611] on span "Save changes" at bounding box center [988, 608] width 82 height 15
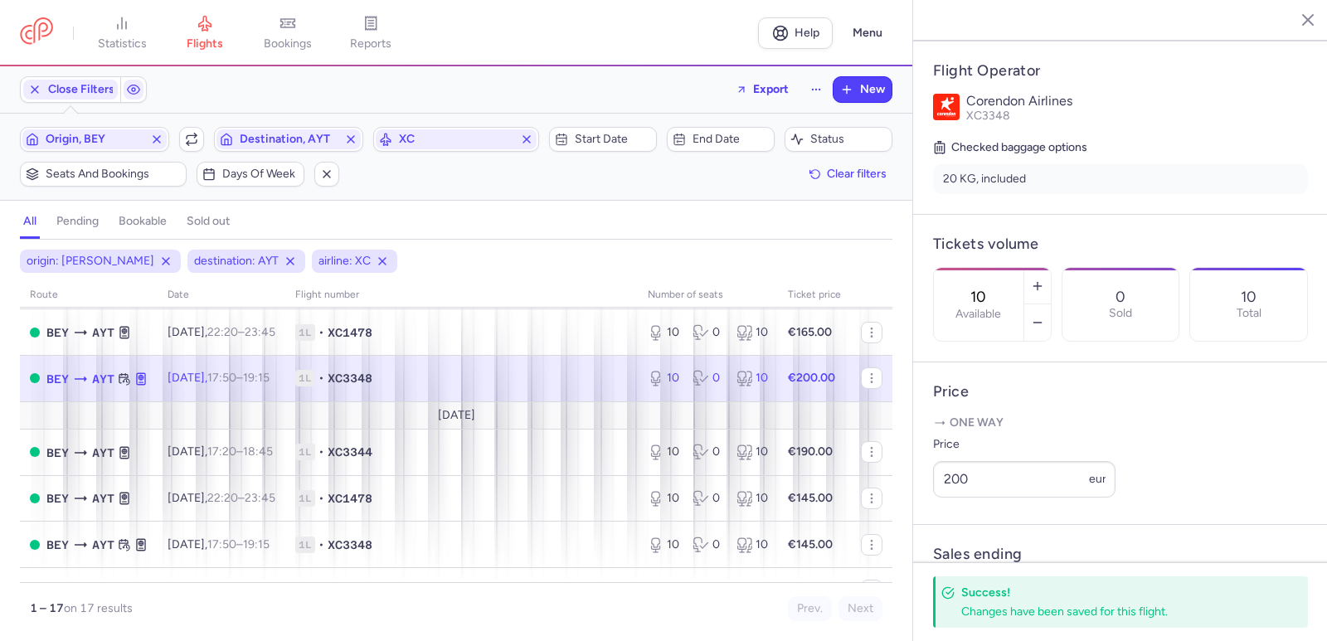
scroll to position [332, 0]
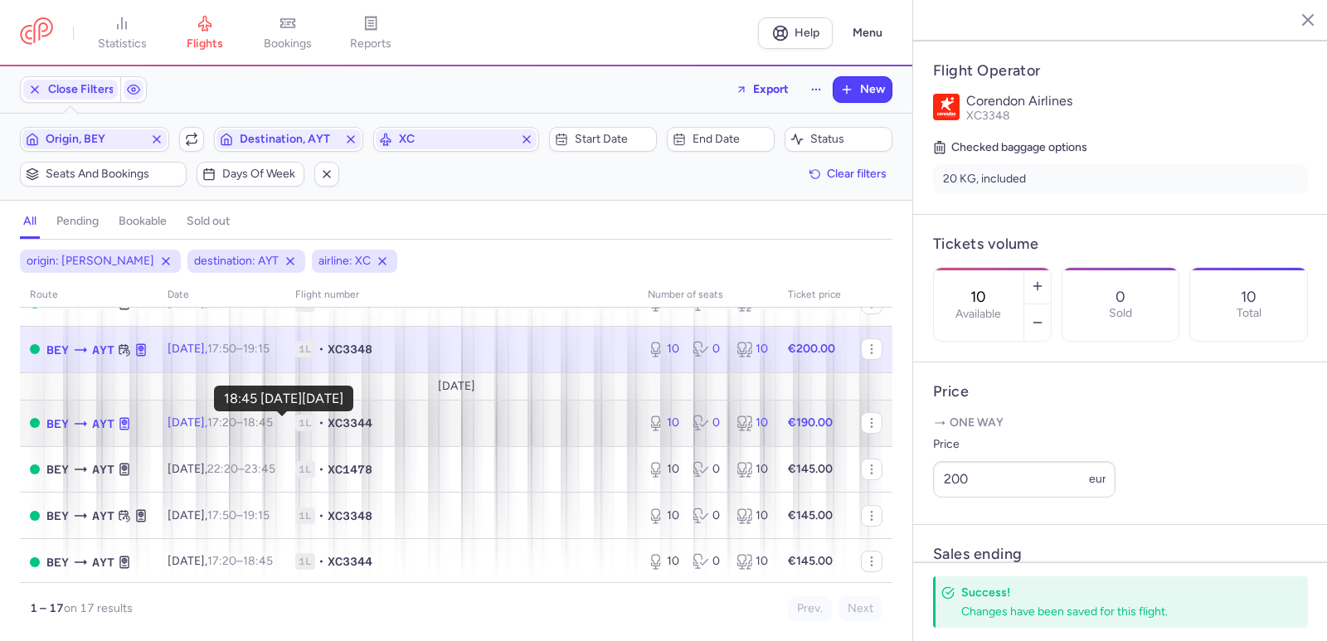
click at [267, 427] on time "18:45 +0" at bounding box center [258, 423] width 30 height 14
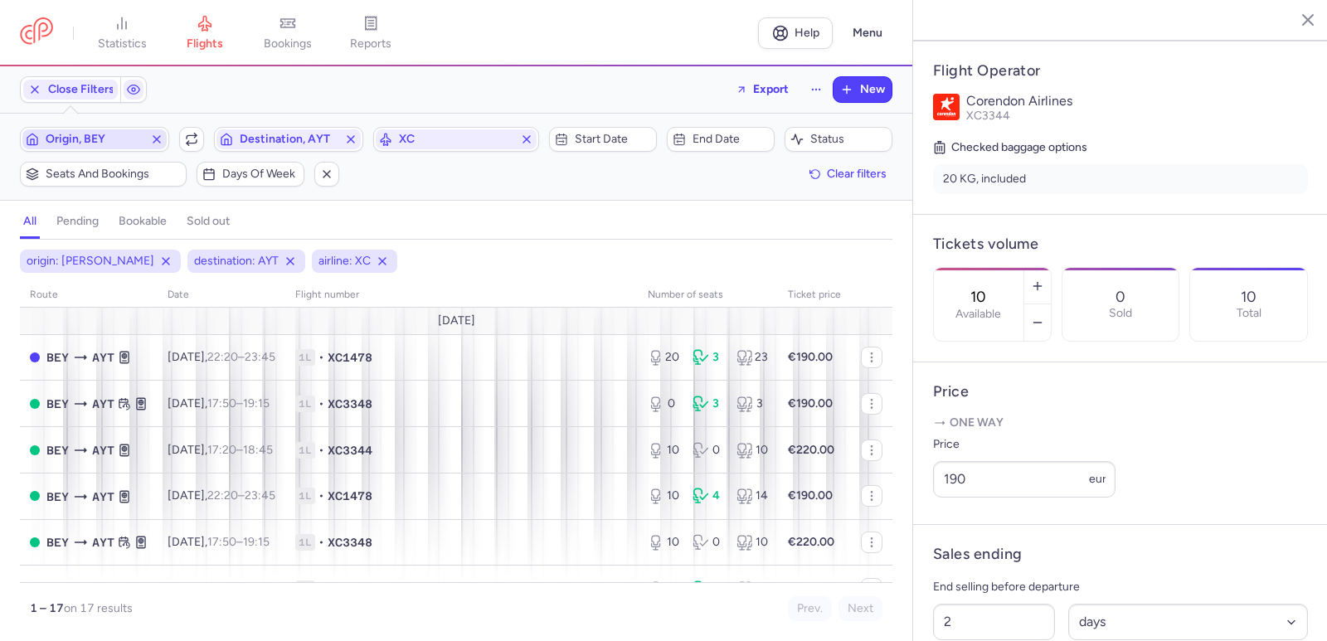
click at [136, 144] on span "Origin, BEY" at bounding box center [95, 139] width 98 height 13
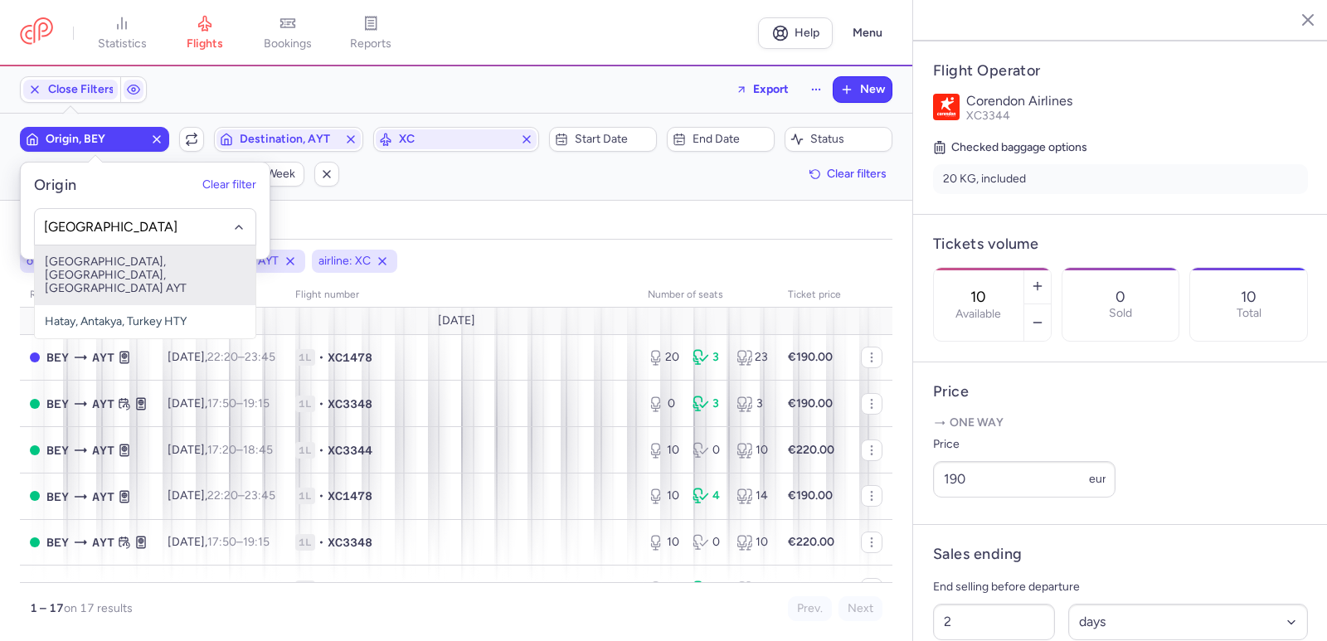
click at [85, 253] on span "[GEOGRAPHIC_DATA], [GEOGRAPHIC_DATA], [GEOGRAPHIC_DATA] AYT" at bounding box center [145, 276] width 221 height 60
type input "[GEOGRAPHIC_DATA]"
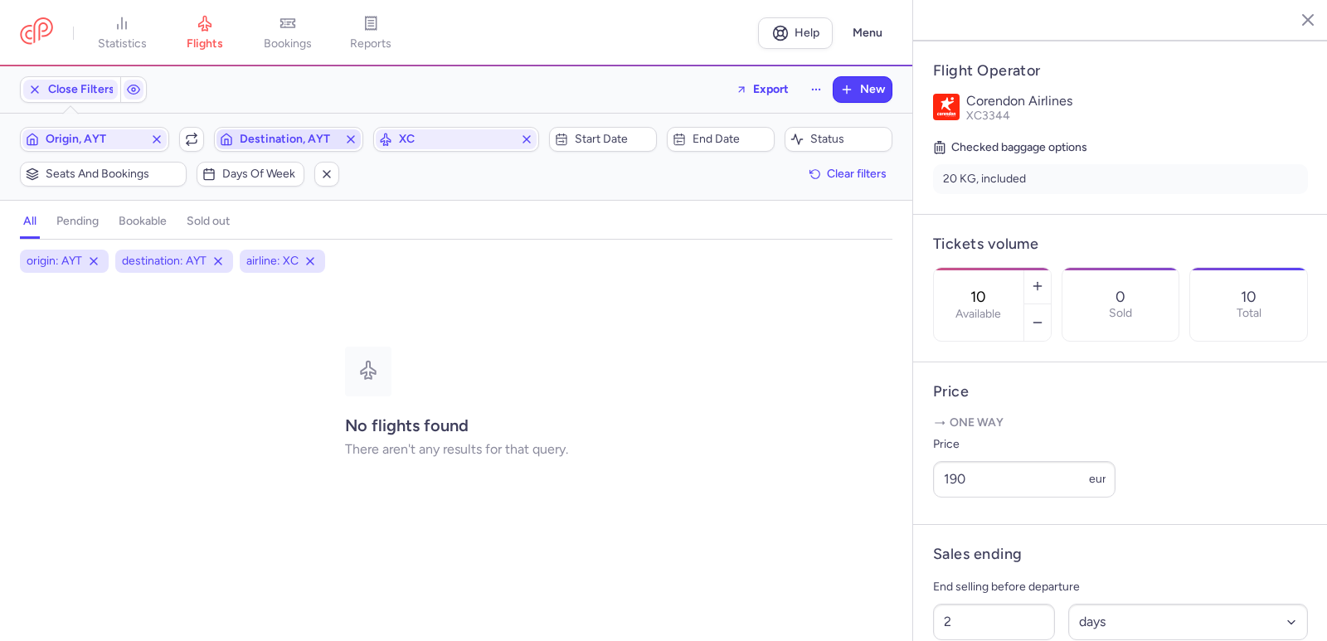
click at [249, 145] on span "Destination, AYT" at bounding box center [289, 139] width 98 height 13
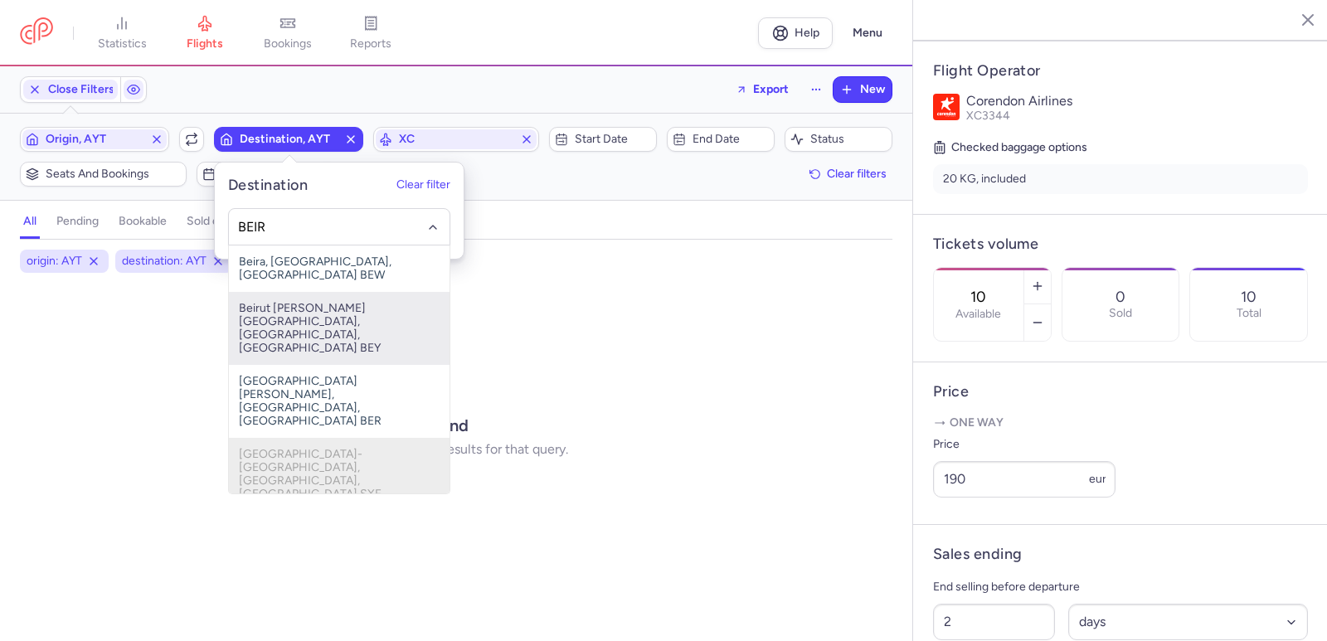
click at [311, 297] on span "Beirut [PERSON_NAME][GEOGRAPHIC_DATA], [GEOGRAPHIC_DATA], [GEOGRAPHIC_DATA] BEY" at bounding box center [339, 328] width 221 height 73
type input "BEIR"
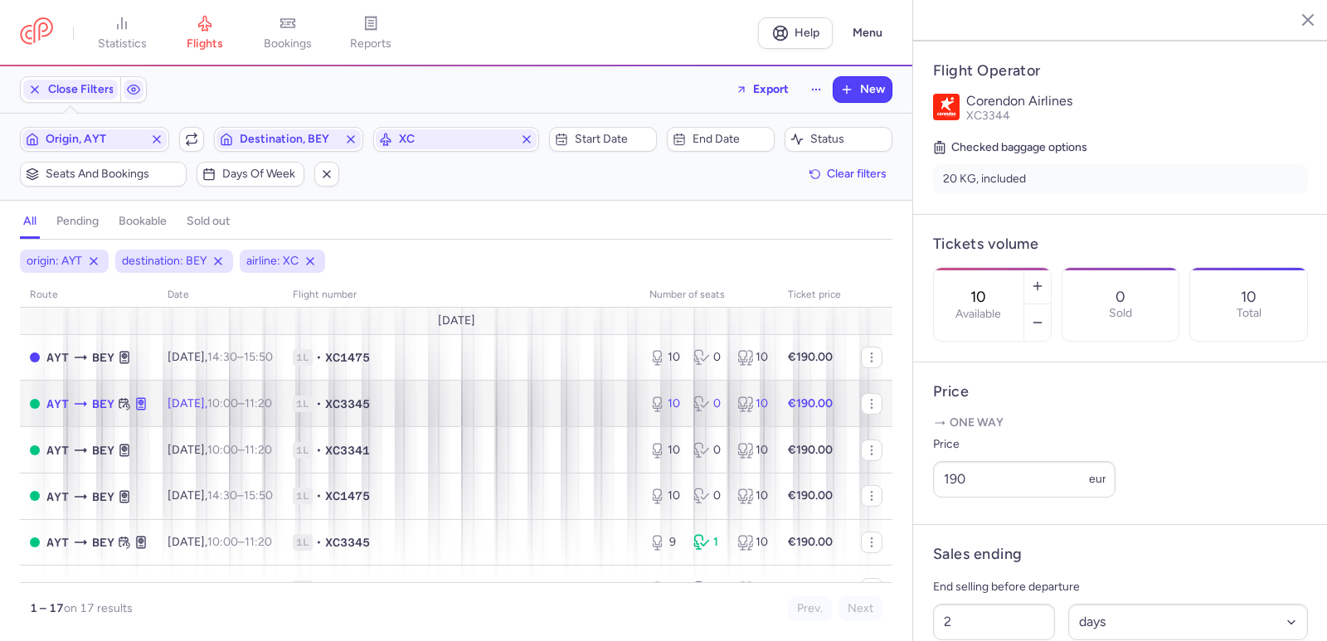
click at [232, 411] on td "[DATE] 10:00 – 11:20 +0" at bounding box center [220, 404] width 125 height 46
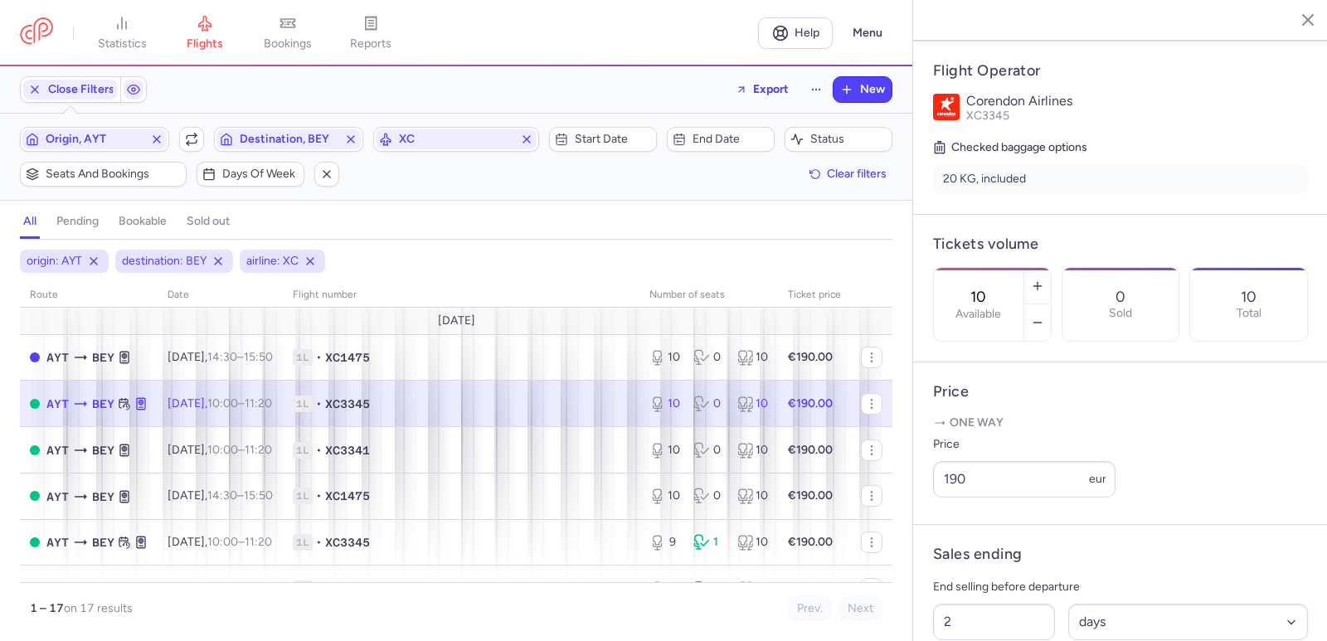
click at [416, 405] on span "1L • XC3345" at bounding box center [461, 404] width 337 height 17
drag, startPoint x: 974, startPoint y: 502, endPoint x: 928, endPoint y: 507, distance: 45.9
click at [928, 507] on article "Price One way Price 190 eur" at bounding box center [1120, 444] width 415 height 163
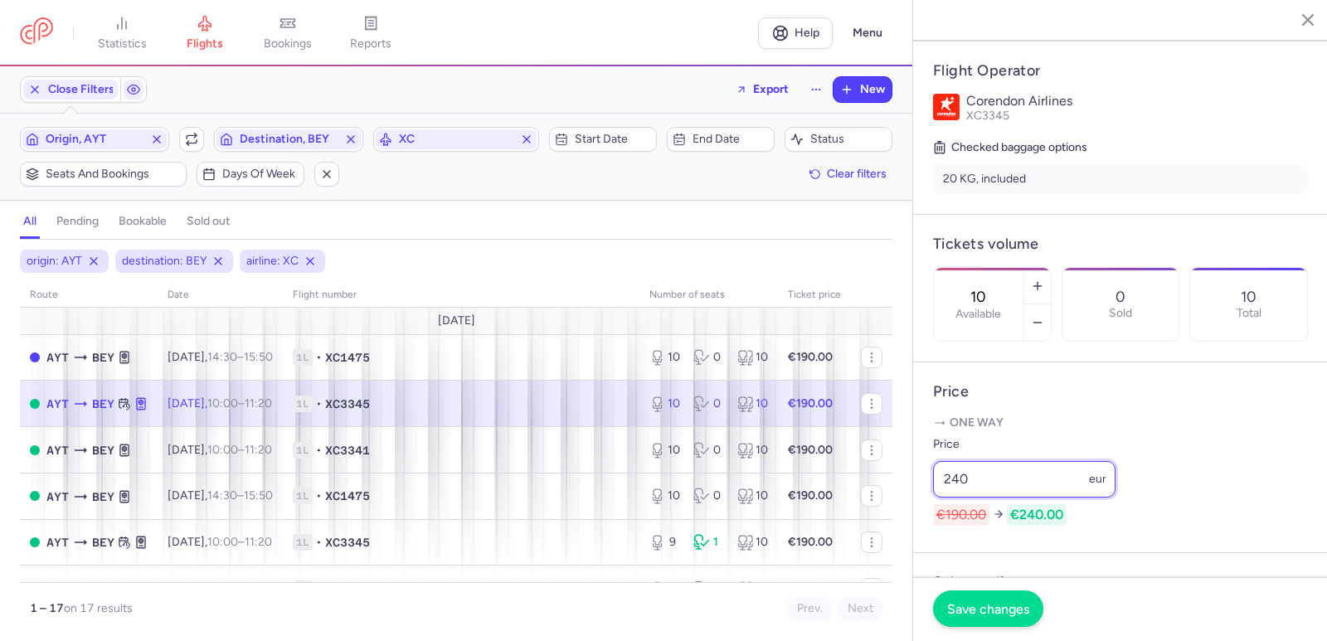
type input "240"
click at [996, 614] on span "Save changes" at bounding box center [988, 608] width 82 height 15
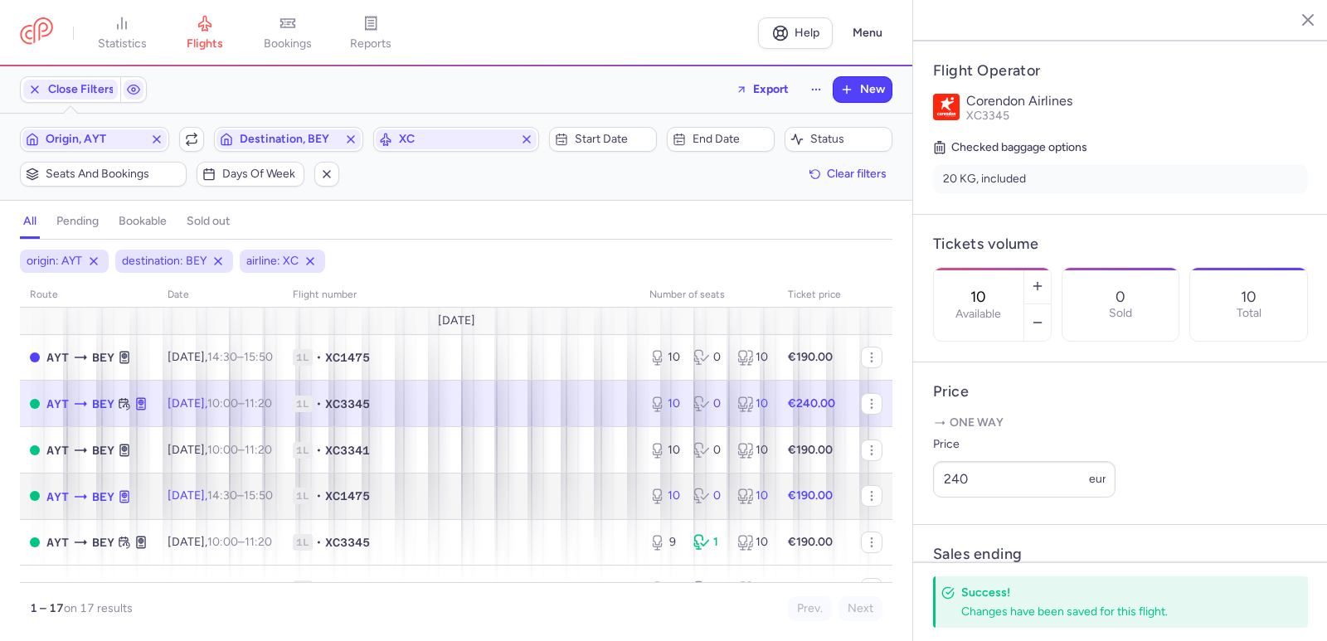
click at [232, 494] on span "[DATE] 14:30 – 15:50 +0" at bounding box center [220, 496] width 105 height 14
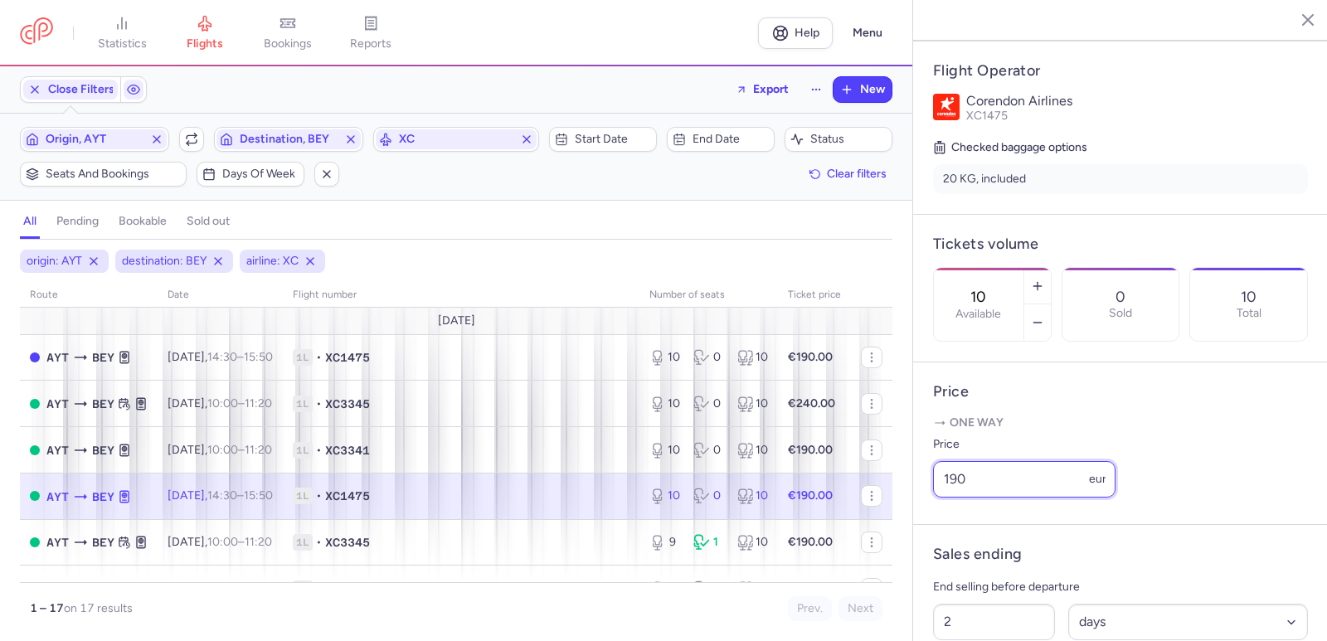
drag, startPoint x: 1006, startPoint y: 514, endPoint x: 923, endPoint y: 511, distance: 83.0
click at [923, 511] on article "Price One way Price 190 eur" at bounding box center [1120, 444] width 415 height 163
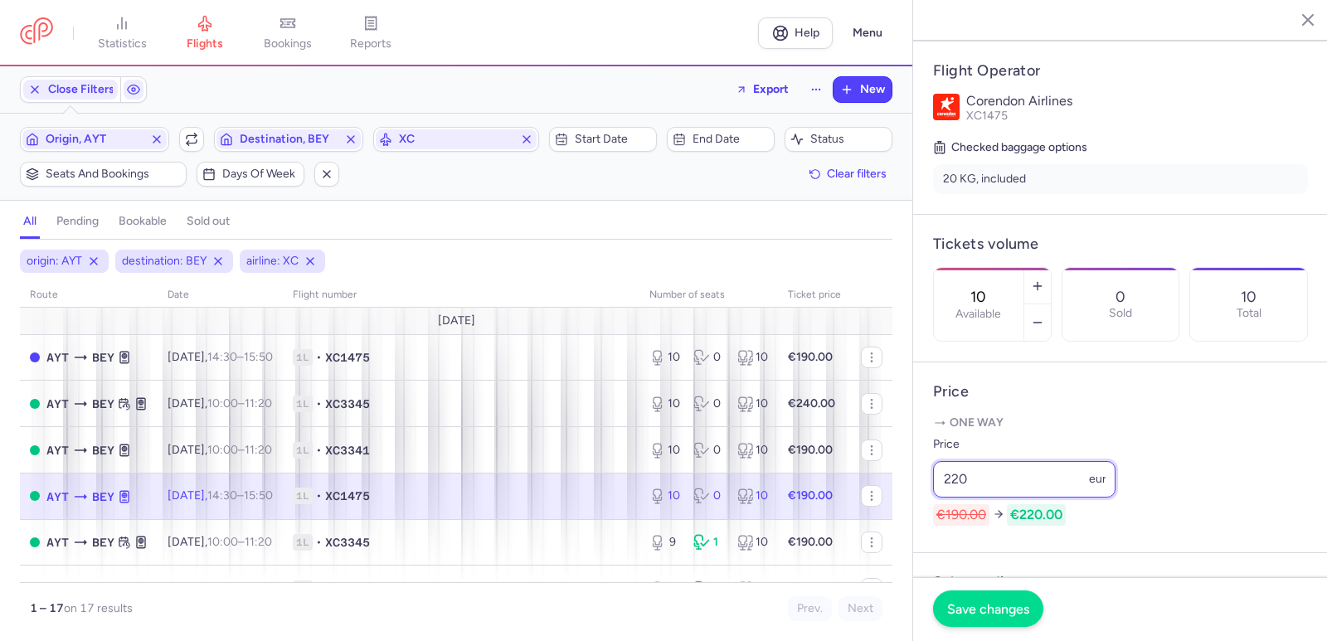
type input "220"
click at [990, 601] on span "Save changes" at bounding box center [988, 608] width 82 height 15
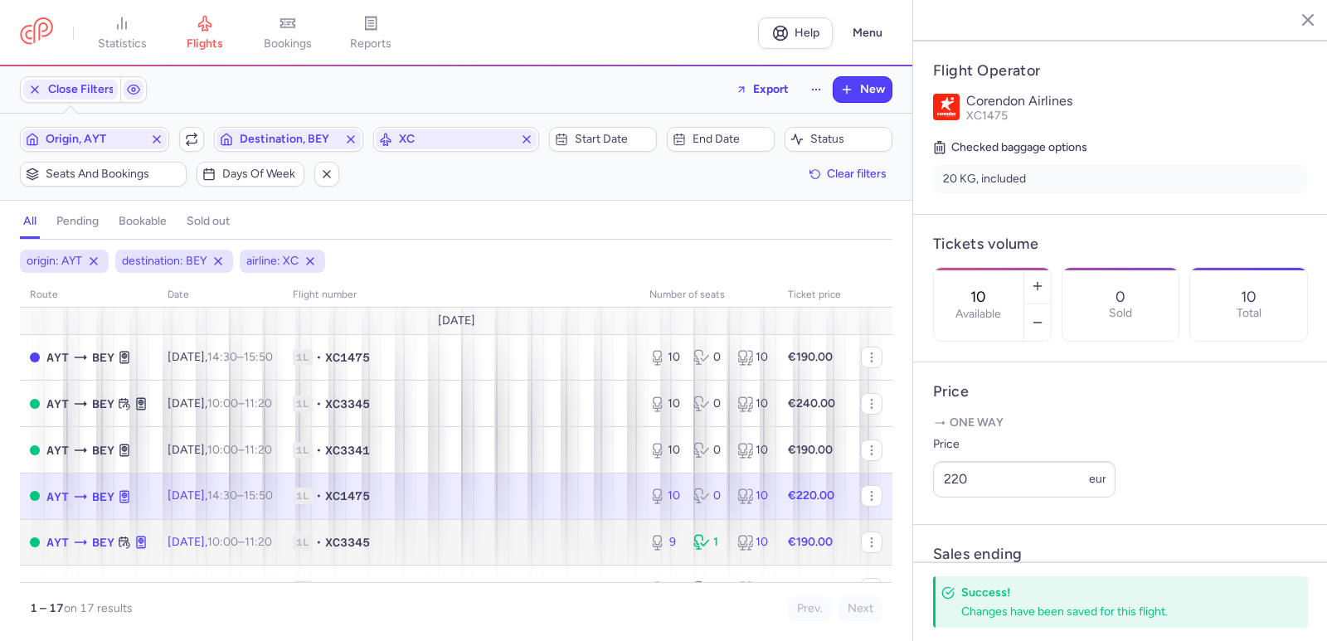
click at [204, 538] on span "[DATE] 10:00 – 11:20 +0" at bounding box center [220, 542] width 105 height 14
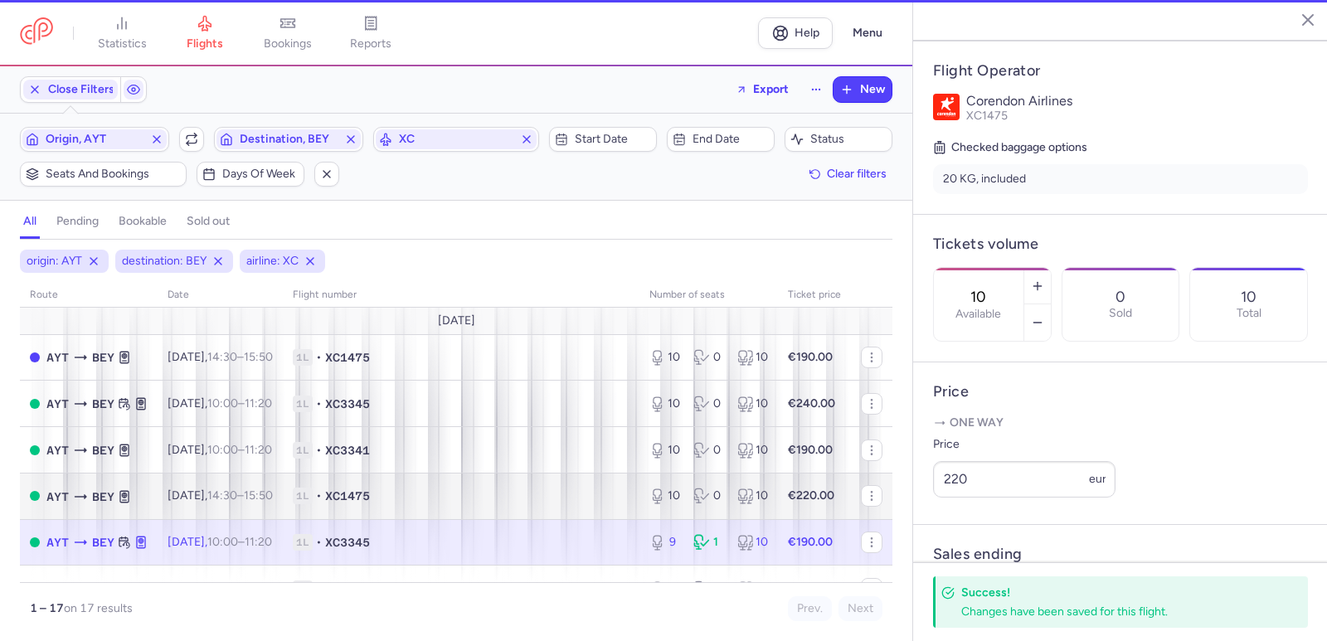
type input "9"
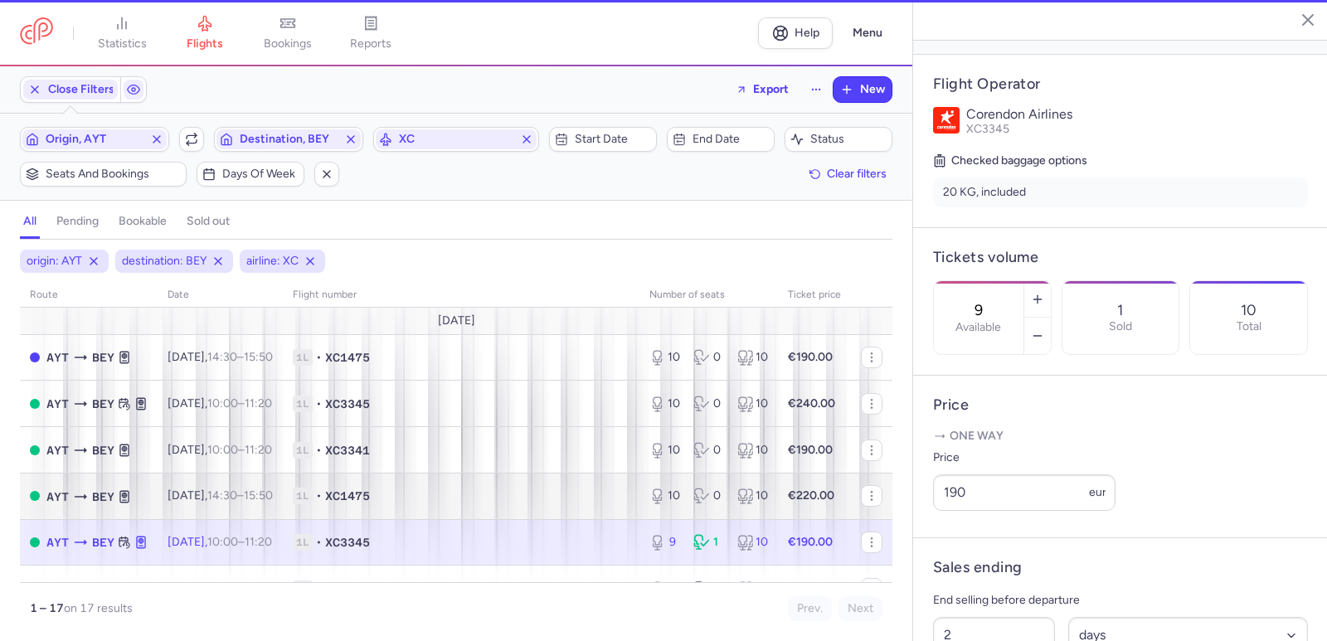
scroll to position [332, 0]
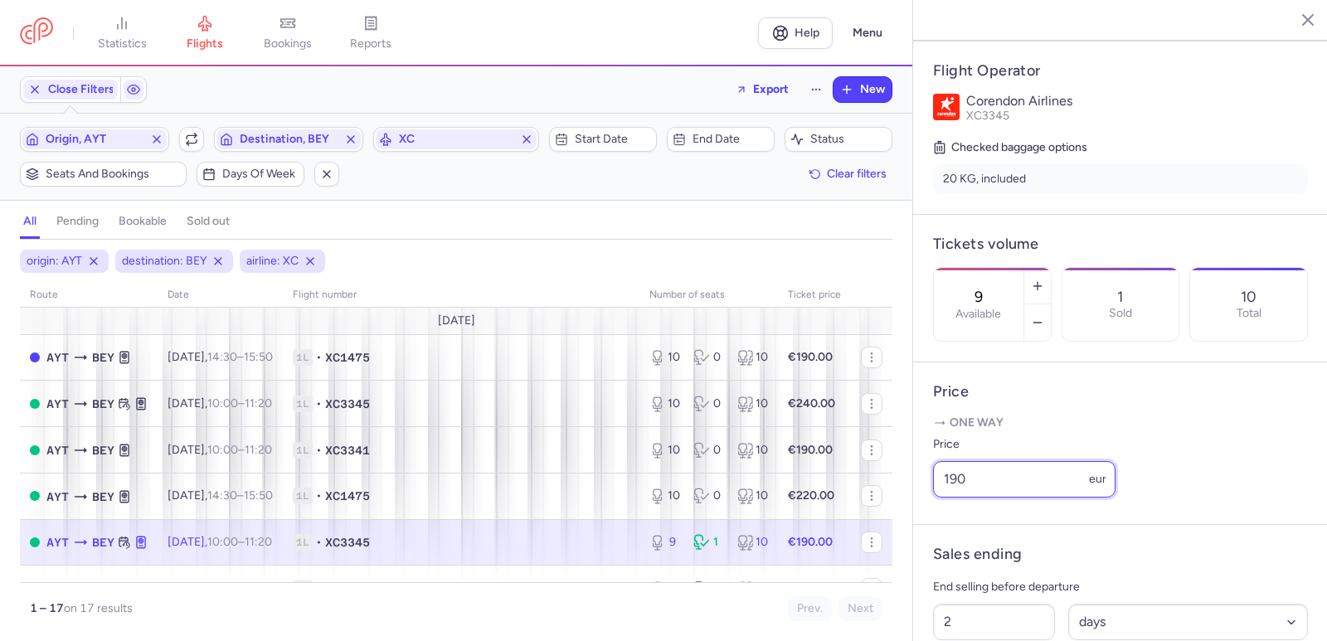
drag, startPoint x: 993, startPoint y: 504, endPoint x: 913, endPoint y: 504, distance: 80.5
click at [913, 504] on div "[GEOGRAPHIC_DATA] [GEOGRAPHIC_DATA] [DATE] Open AYT [GEOGRAPHIC_DATA], [GEOGRAP…" at bounding box center [1120, 320] width 415 height 641
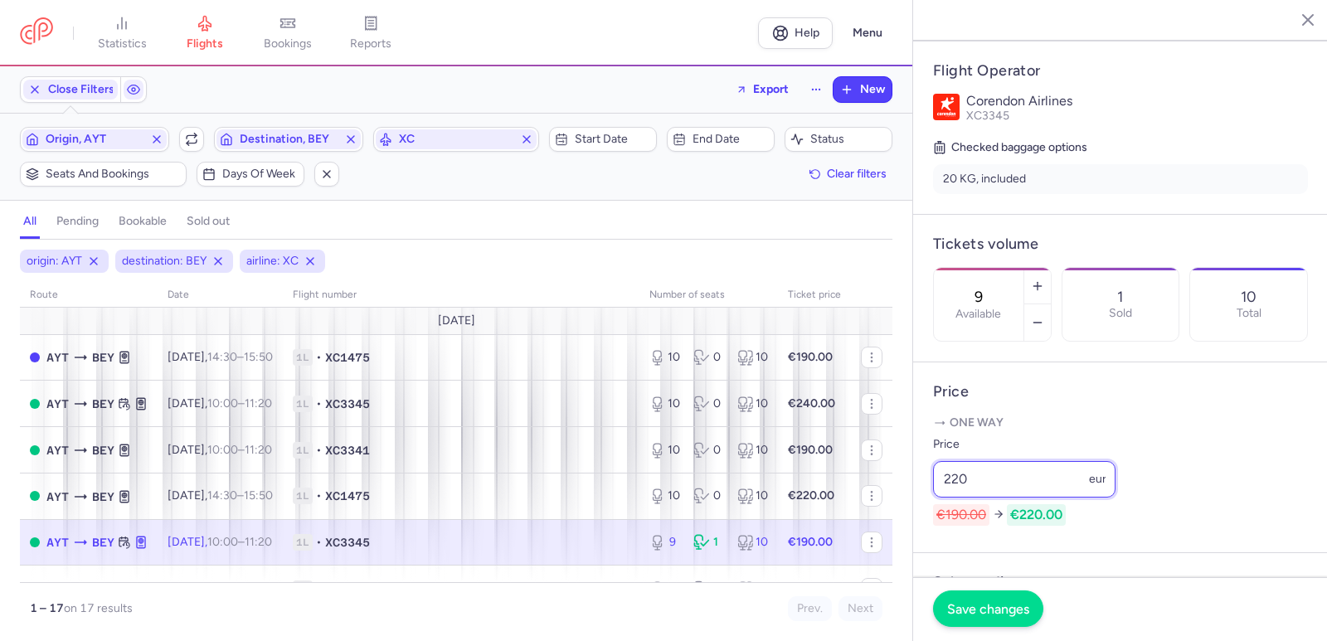
type input "220"
click at [996, 607] on span "Save changes" at bounding box center [988, 608] width 82 height 15
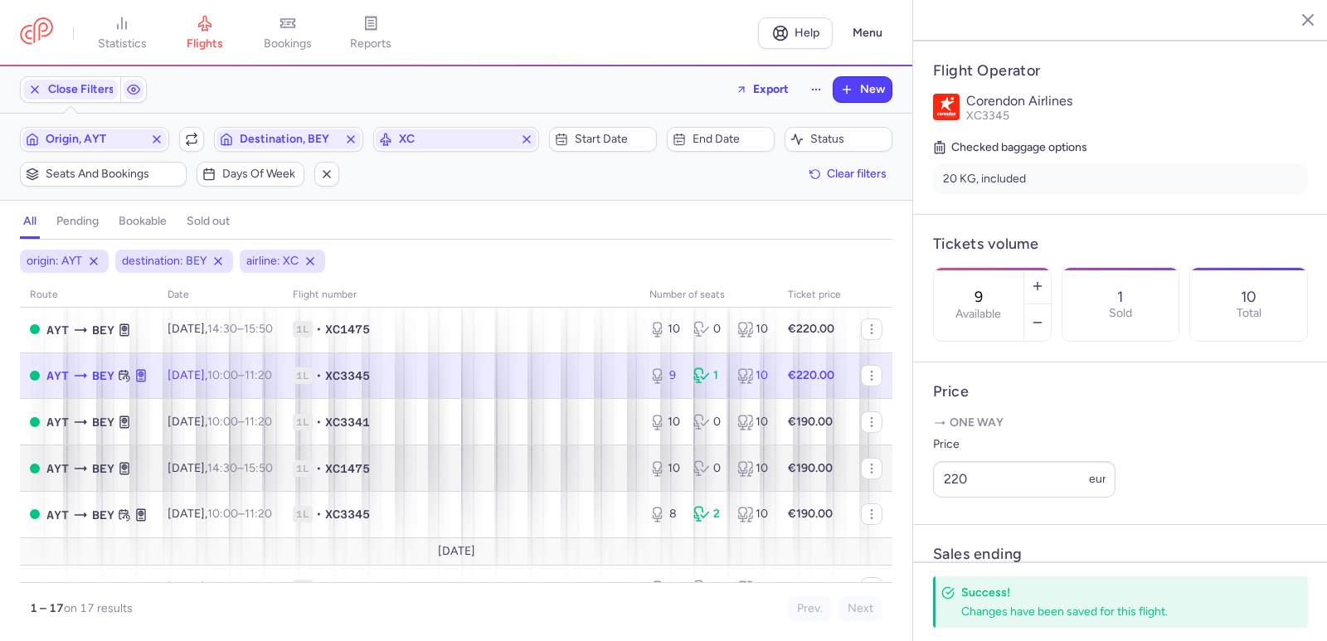
scroll to position [166, 0]
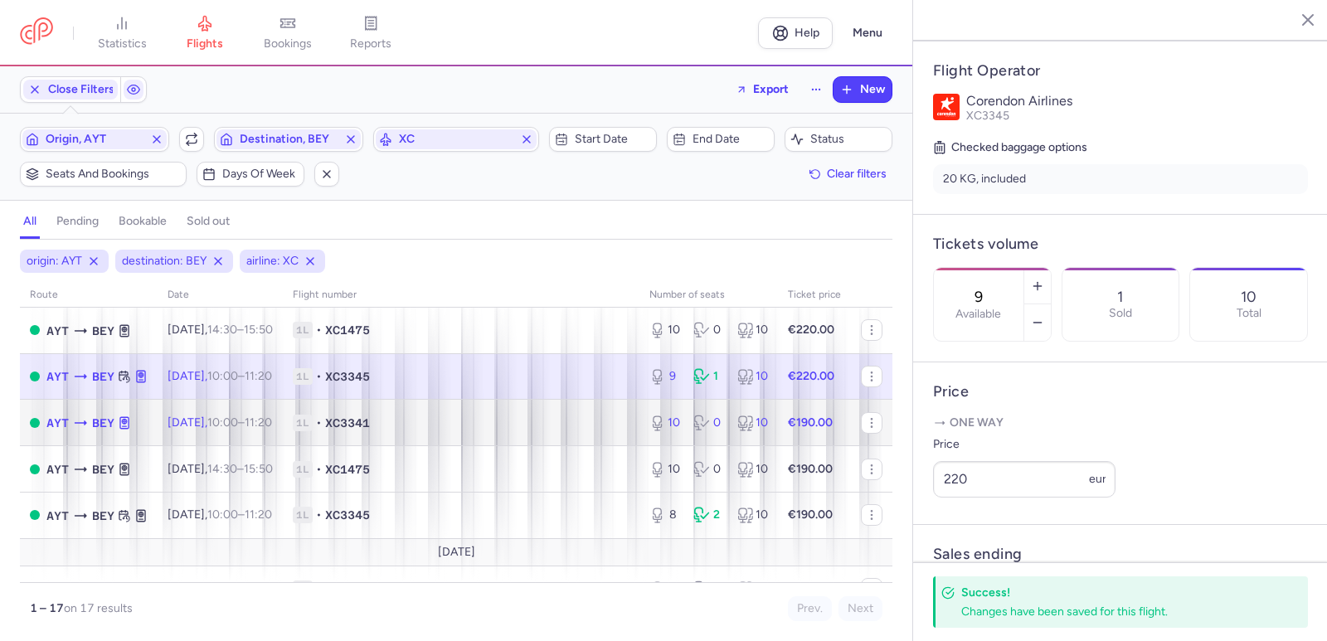
click at [238, 429] on time "10:00" at bounding box center [222, 423] width 31 height 14
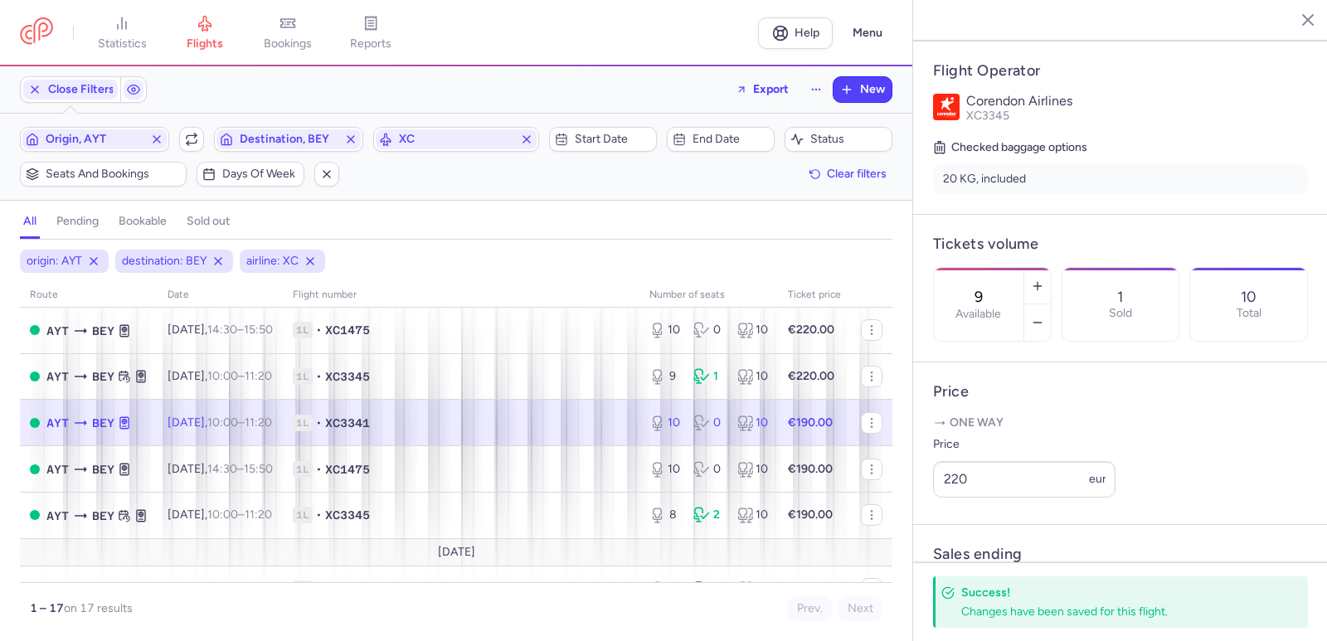
type input "10"
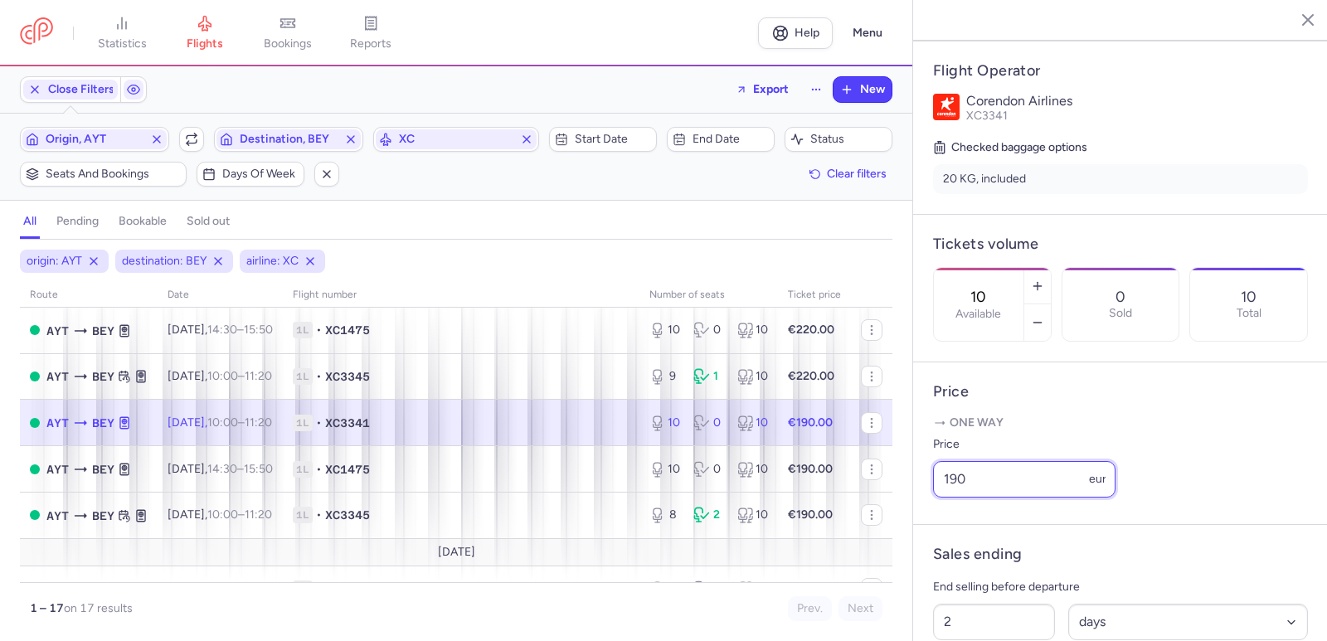
drag, startPoint x: 960, startPoint y: 504, endPoint x: 951, endPoint y: 506, distance: 9.5
click at [951, 498] on input "190" at bounding box center [1024, 479] width 183 height 37
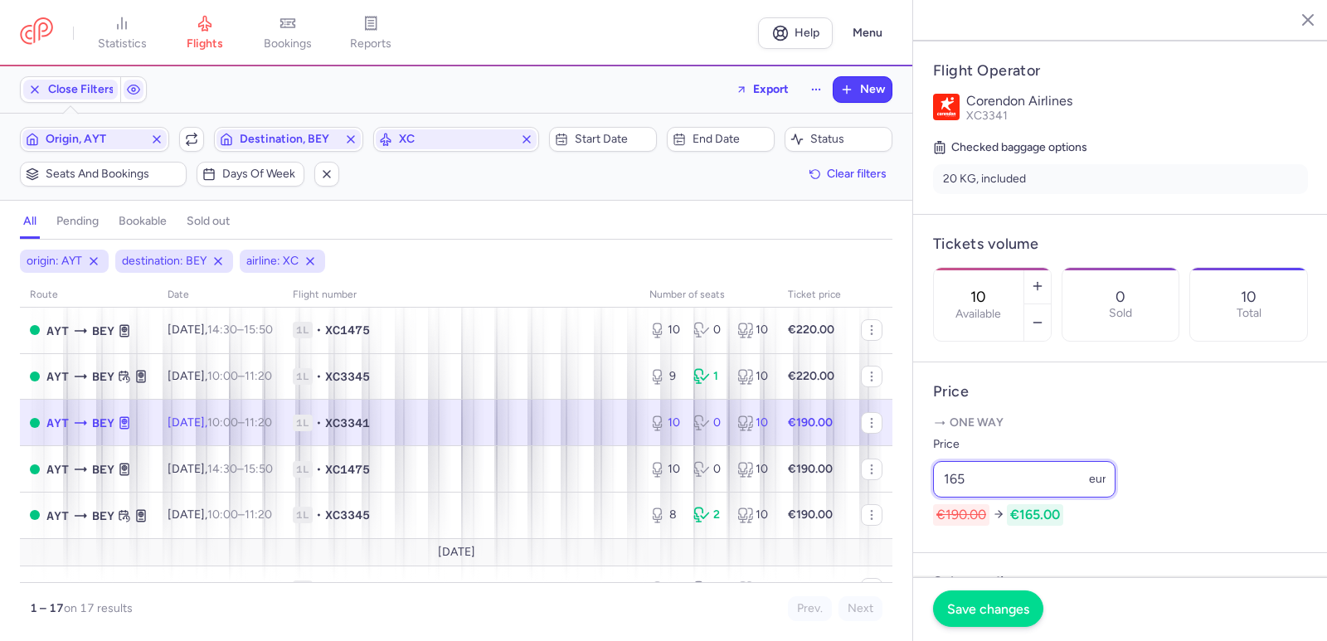
type input "165"
drag, startPoint x: 1017, startPoint y: 603, endPoint x: 1015, endPoint y: 514, distance: 88.8
click at [1015, 514] on section "[GEOGRAPHIC_DATA] [GEOGRAPHIC_DATA] [DATE] Open AYT [GEOGRAPHIC_DATA], [GEOGRAP…" at bounding box center [1120, 320] width 415 height 641
click at [1011, 498] on input "165" at bounding box center [1024, 479] width 183 height 37
type input "160"
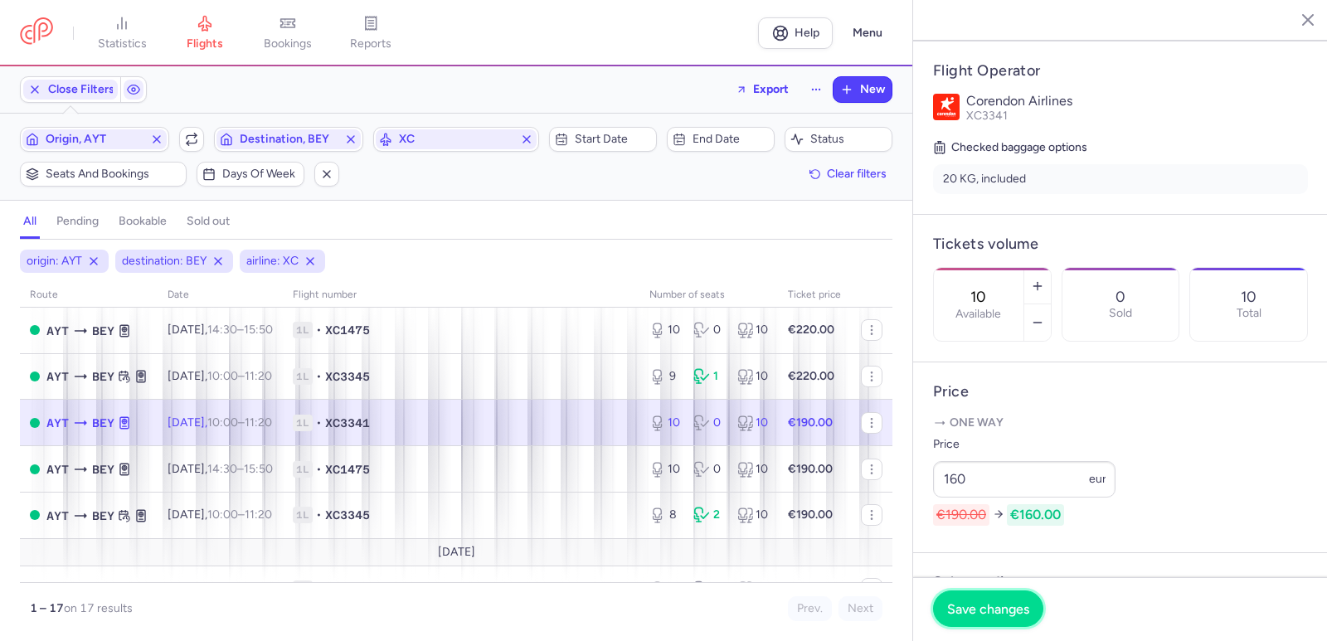
click at [992, 606] on span "Save changes" at bounding box center [988, 608] width 82 height 15
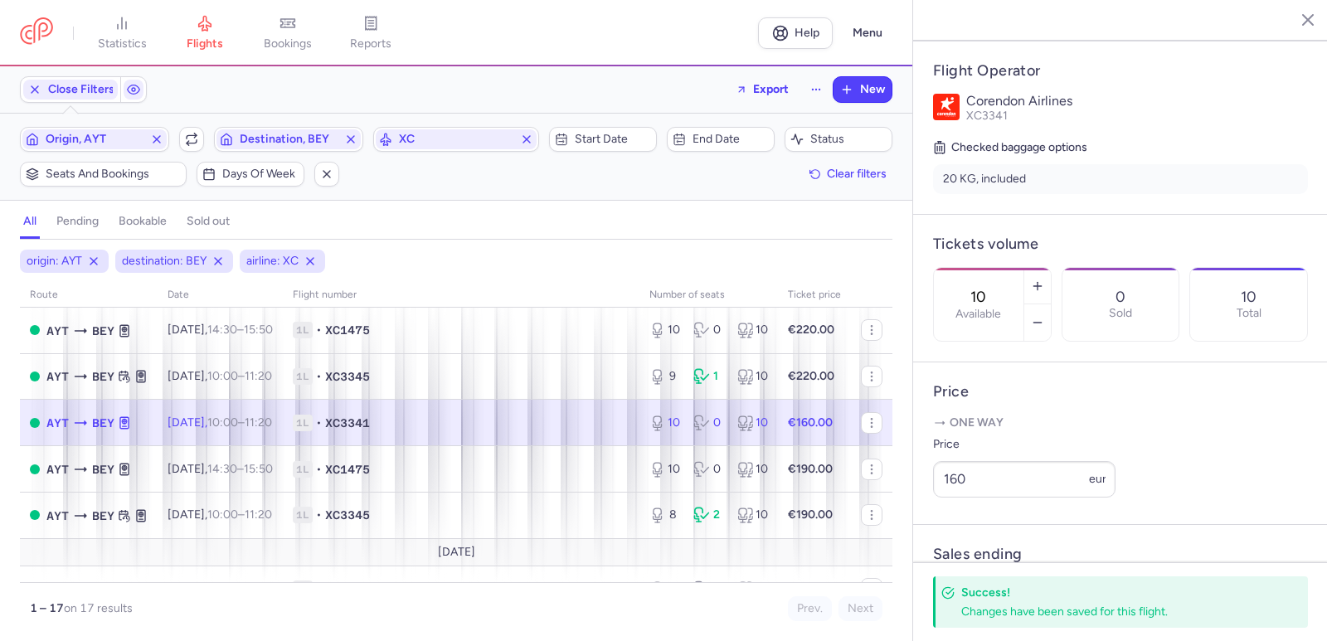
scroll to position [249, 0]
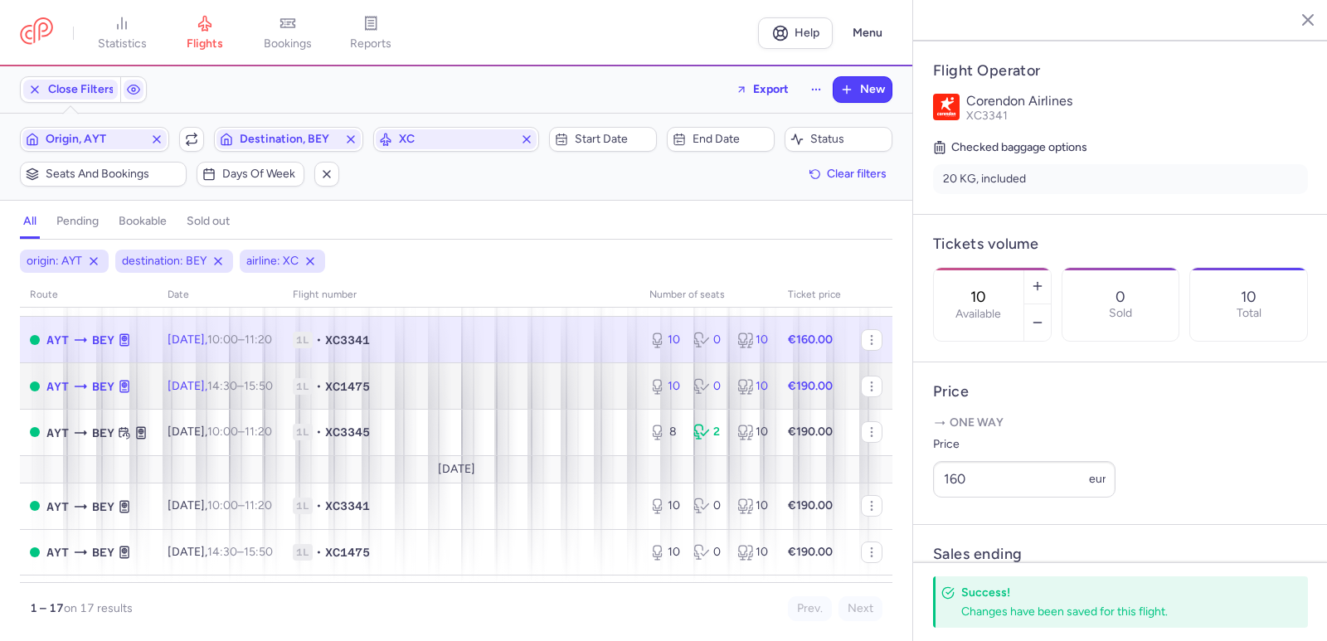
click at [273, 388] on time "15:50 +0" at bounding box center [258, 386] width 29 height 14
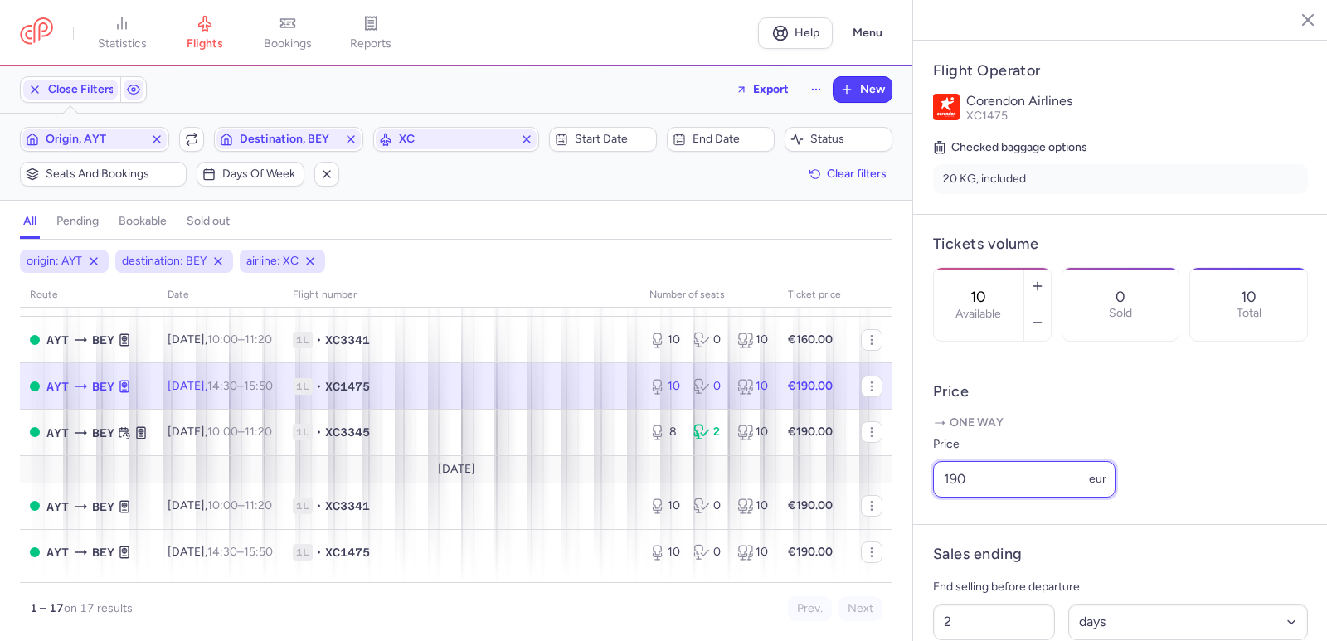
drag, startPoint x: 992, startPoint y: 497, endPoint x: 935, endPoint y: 496, distance: 57.3
click at [935, 496] on input "190" at bounding box center [1024, 479] width 183 height 37
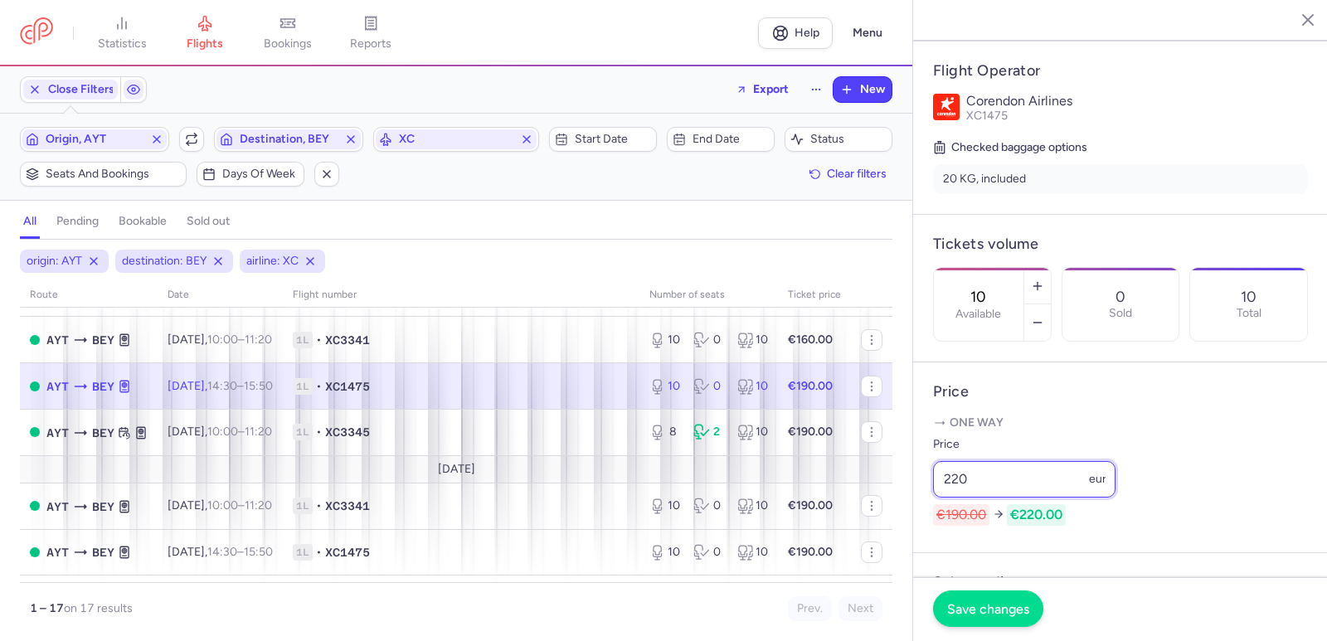
type input "220"
click at [995, 599] on button "Save changes" at bounding box center [988, 609] width 110 height 37
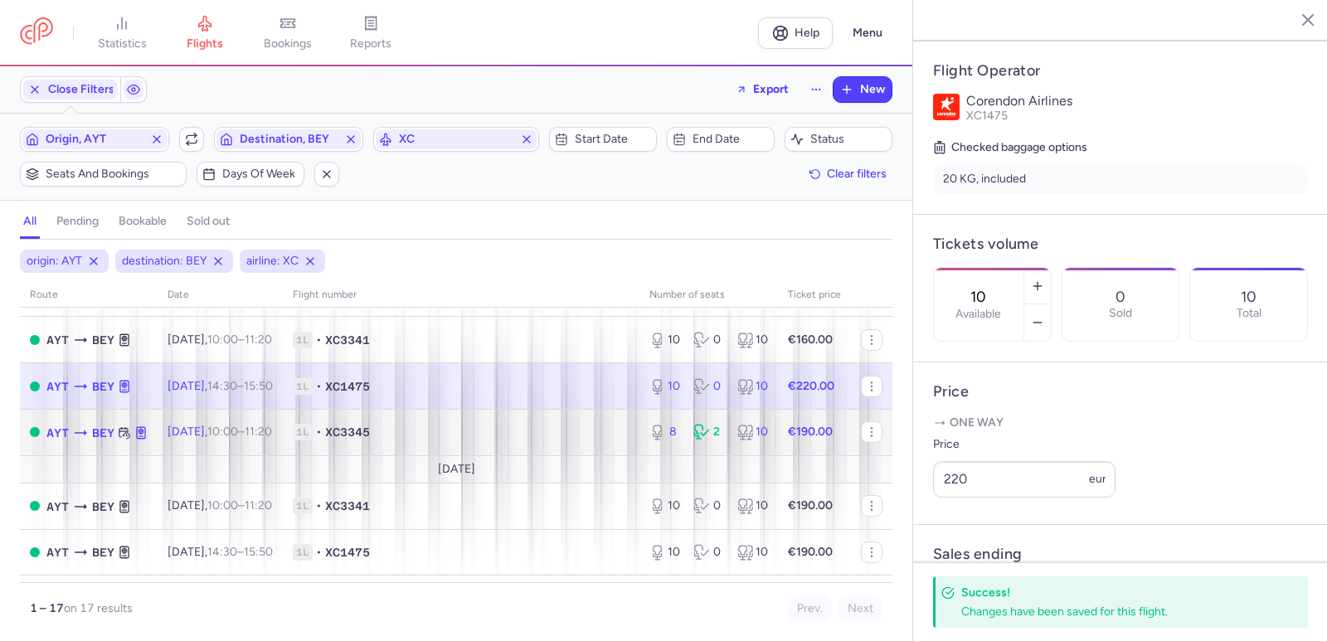
click at [283, 428] on td "[DATE] 10:00 – 11:20 +0" at bounding box center [220, 432] width 125 height 46
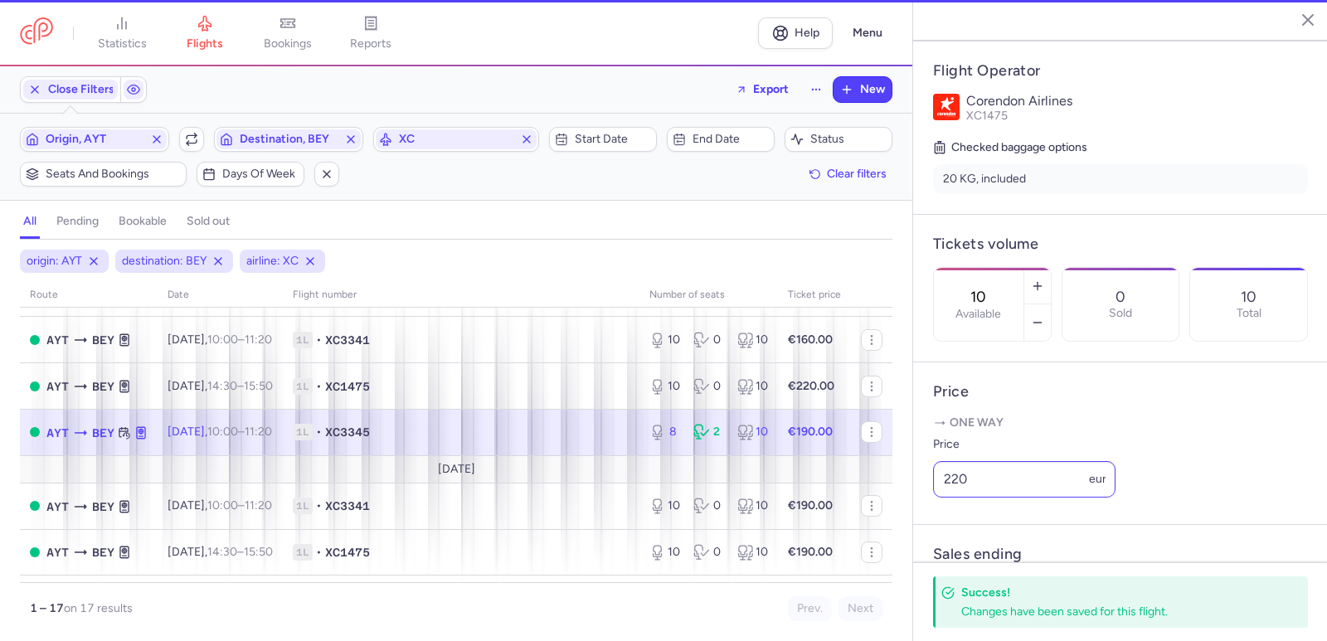
type input "8"
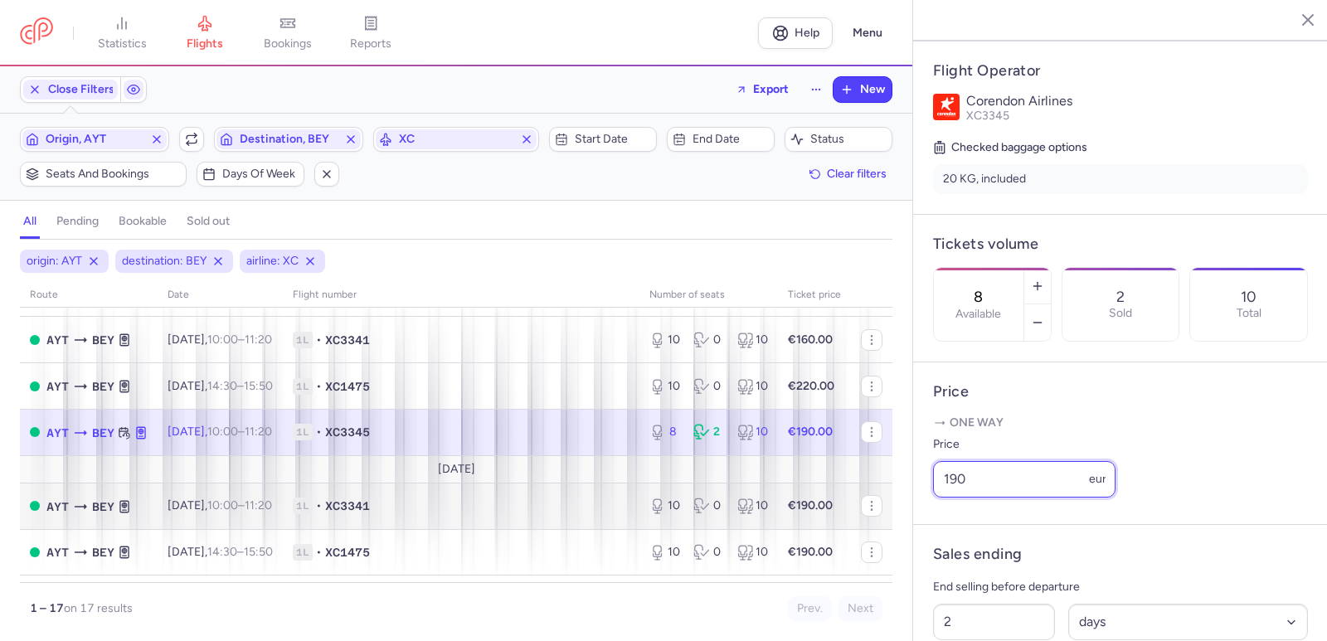
drag, startPoint x: 1011, startPoint y: 514, endPoint x: 829, endPoint y: 514, distance: 182.5
click at [829, 514] on div "statistics flights bookings reports Help Menu Close Filters Export New Filters …" at bounding box center [663, 320] width 1327 height 641
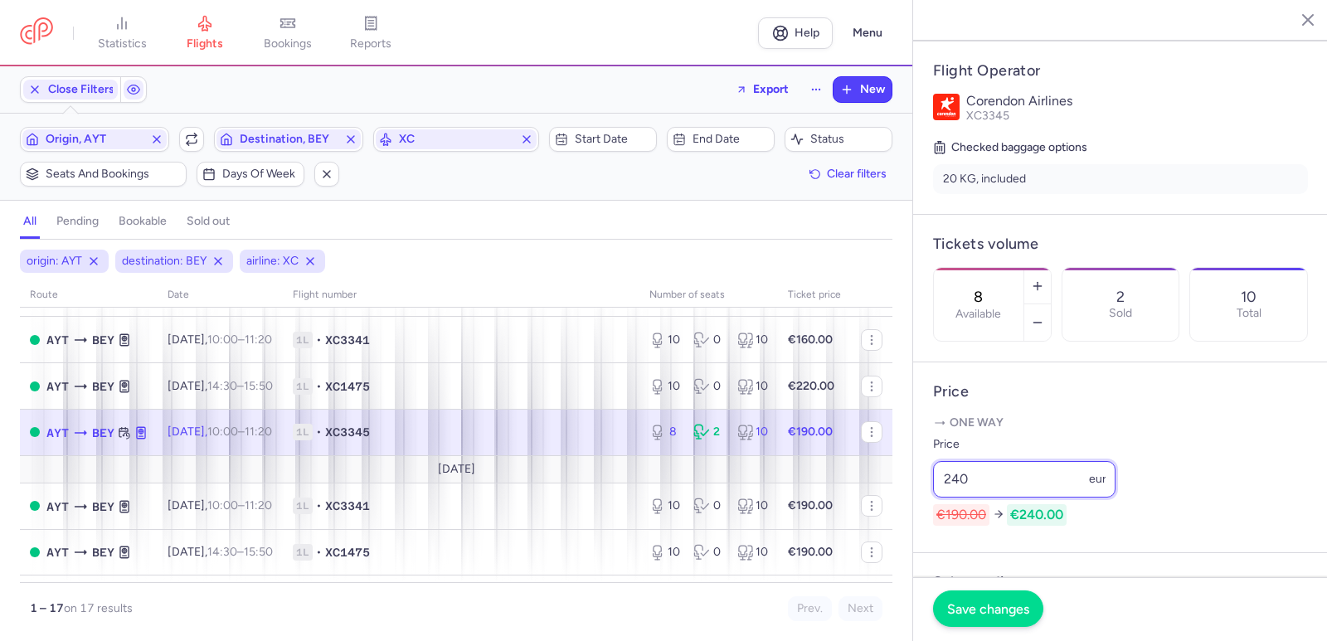
type input "240"
click at [988, 604] on span "Save changes" at bounding box center [988, 608] width 82 height 15
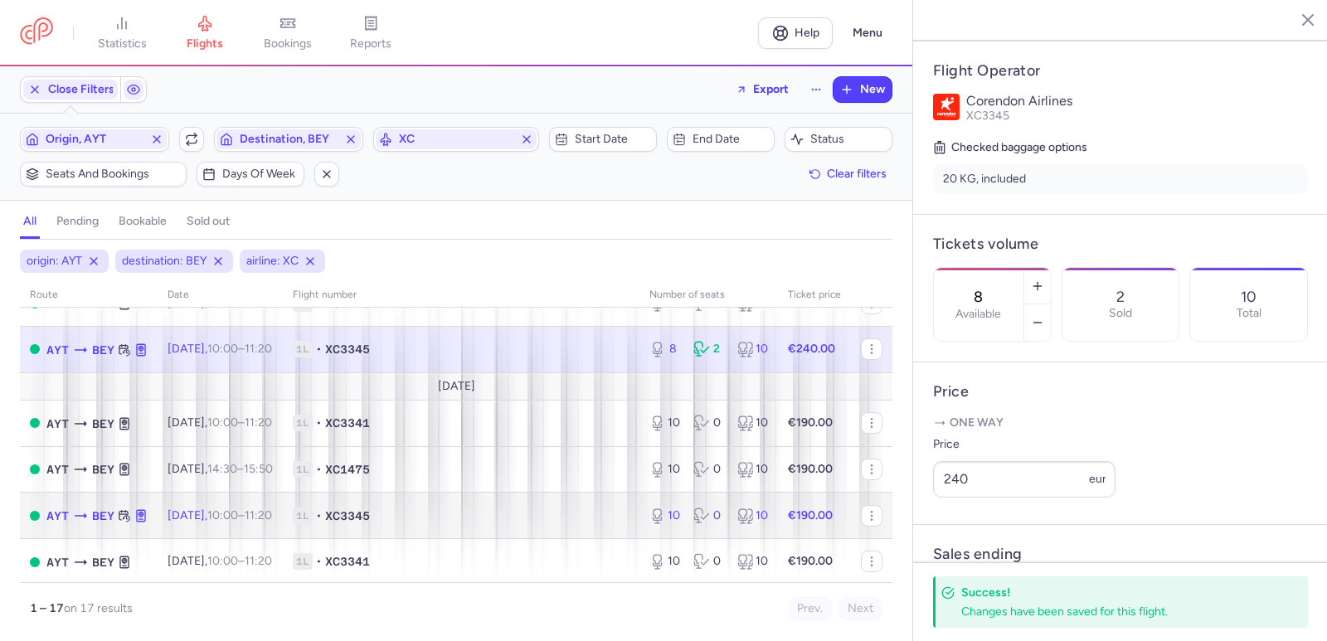
click at [201, 510] on span "[DATE] 10:00 – 11:20 +0" at bounding box center [220, 516] width 105 height 14
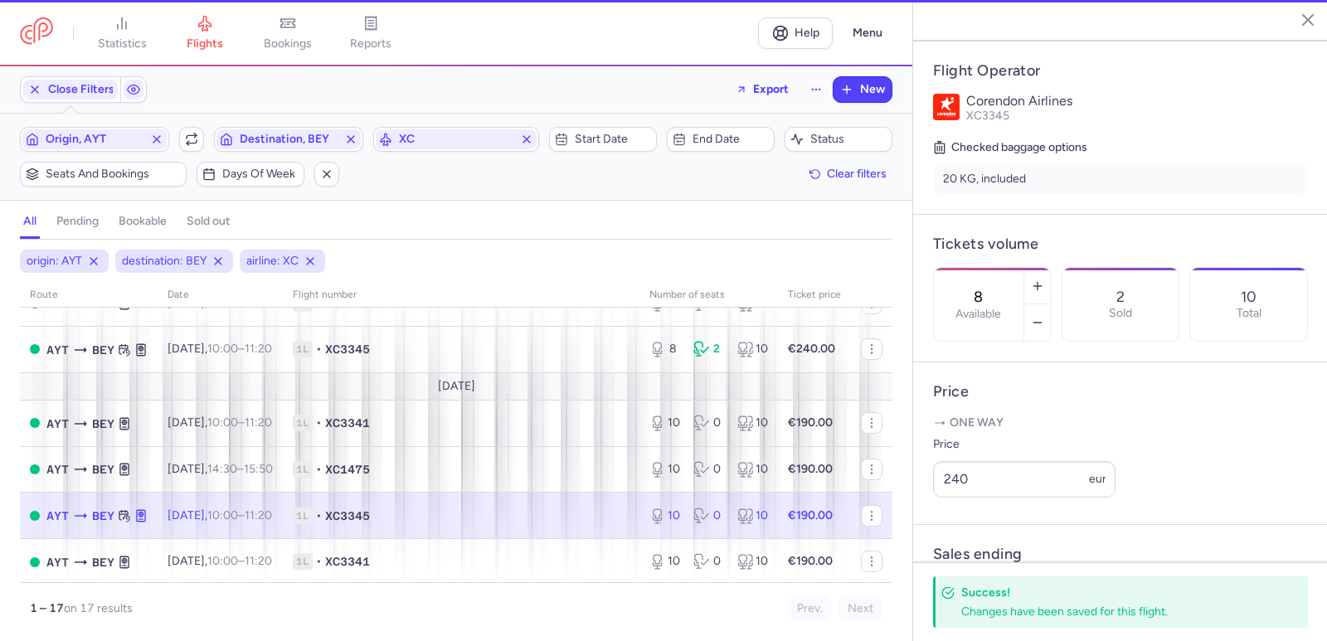
type input "10"
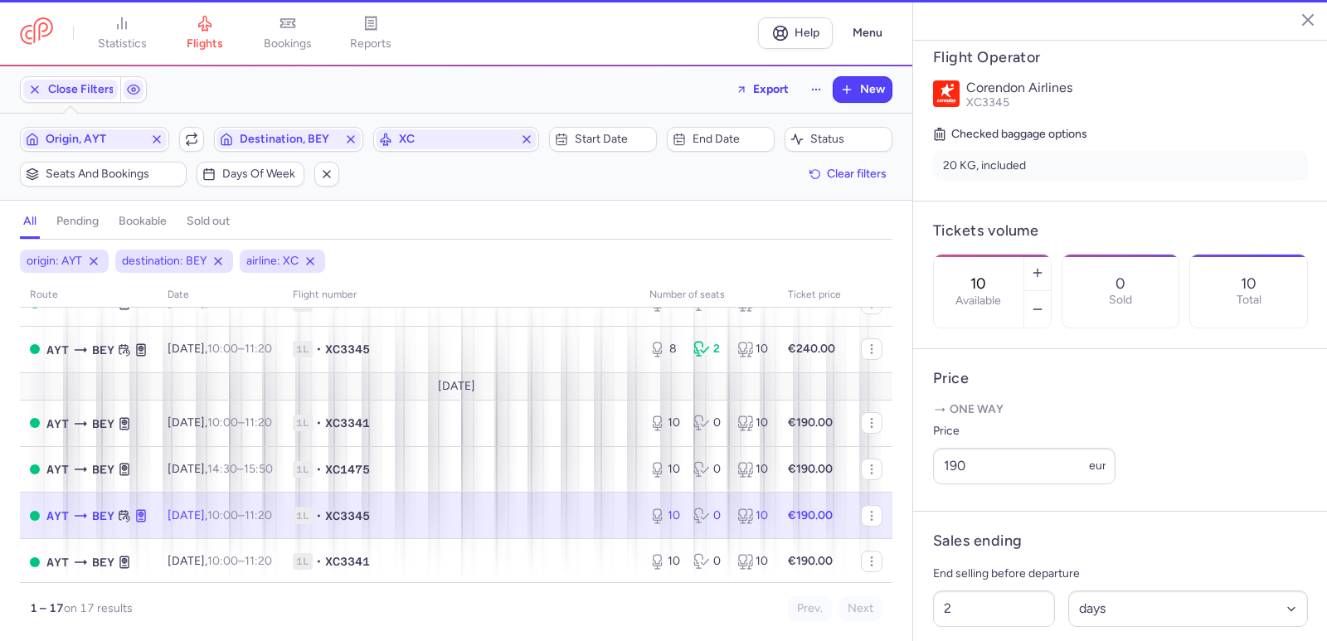
scroll to position [319, 0]
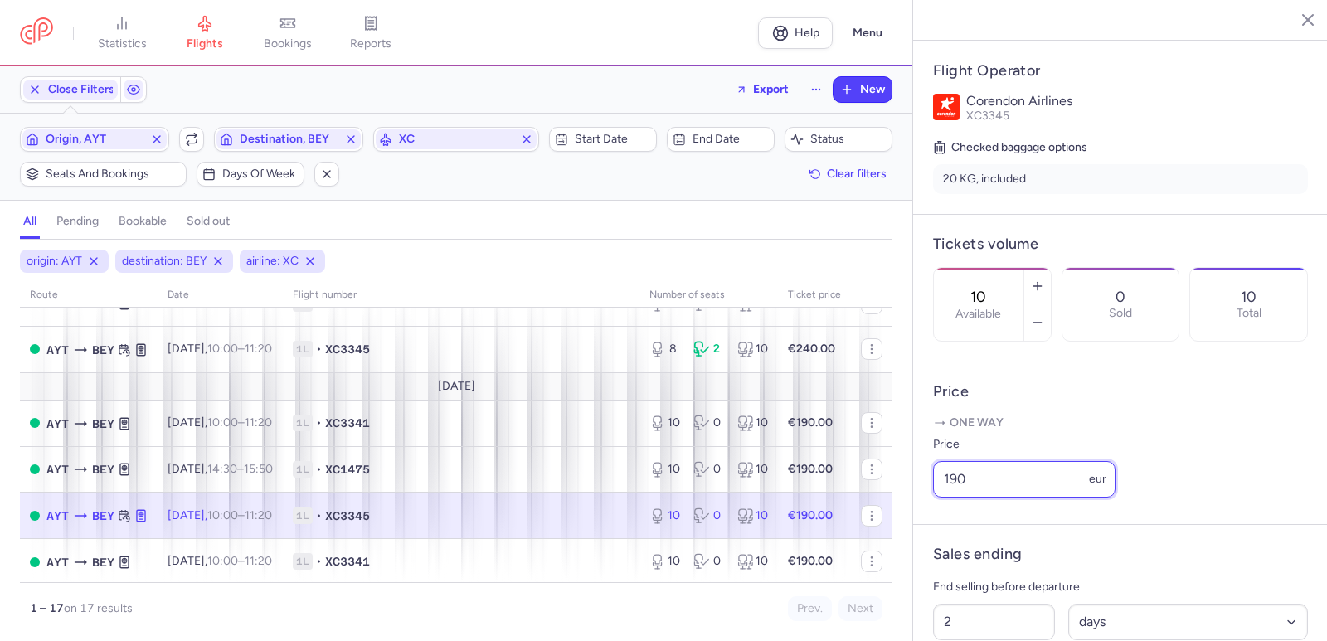
drag, startPoint x: 987, startPoint y: 504, endPoint x: 884, endPoint y: 498, distance: 103.9
click at [884, 498] on div "statistics flights bookings reports Help Menu Close Filters Export New Filters …" at bounding box center [663, 320] width 1327 height 641
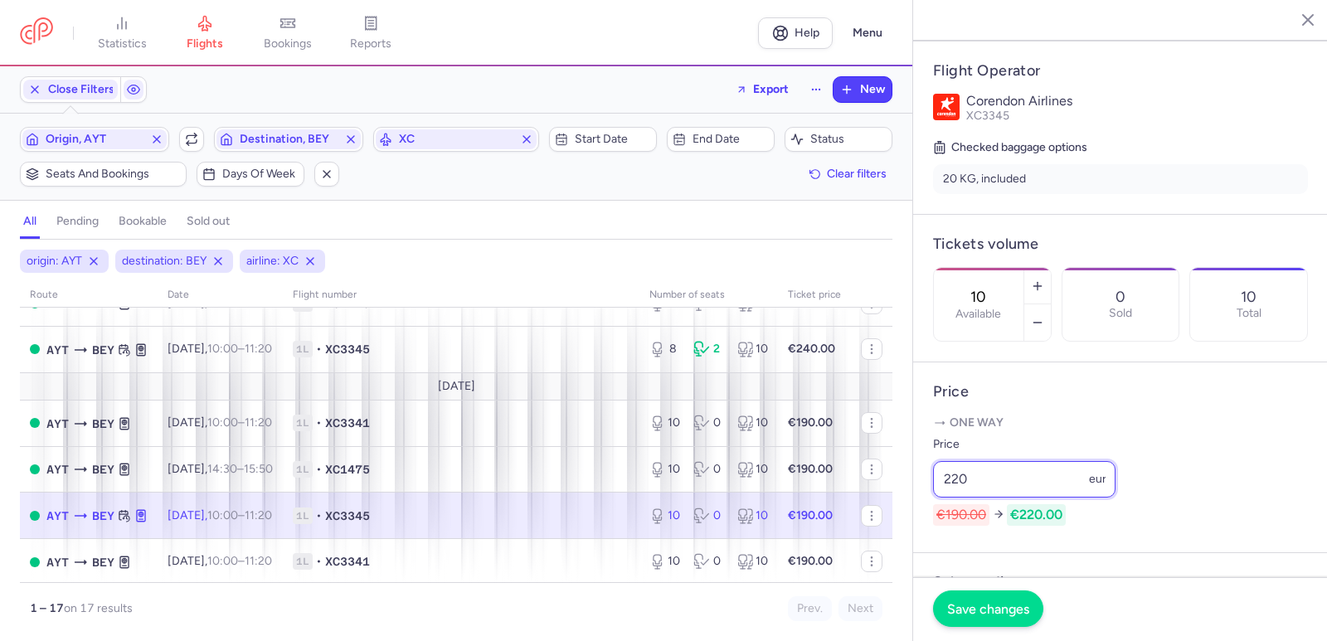
type input "220"
click at [989, 596] on button "Save changes" at bounding box center [988, 609] width 110 height 37
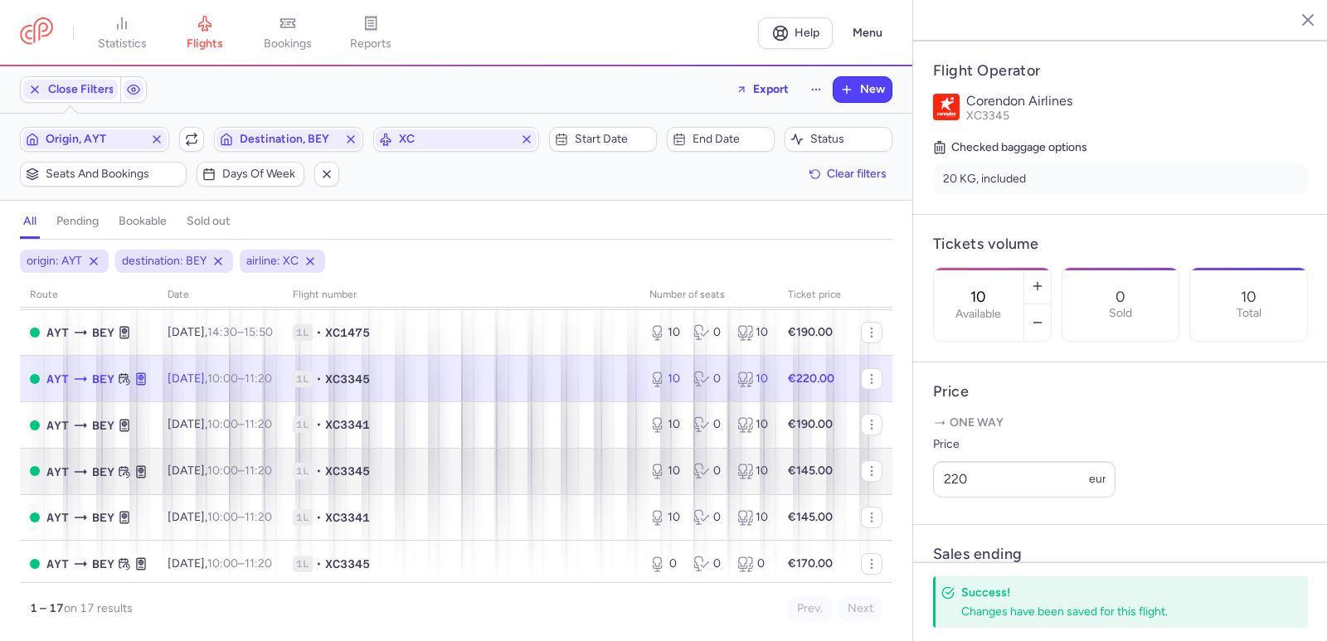
scroll to position [498, 0]
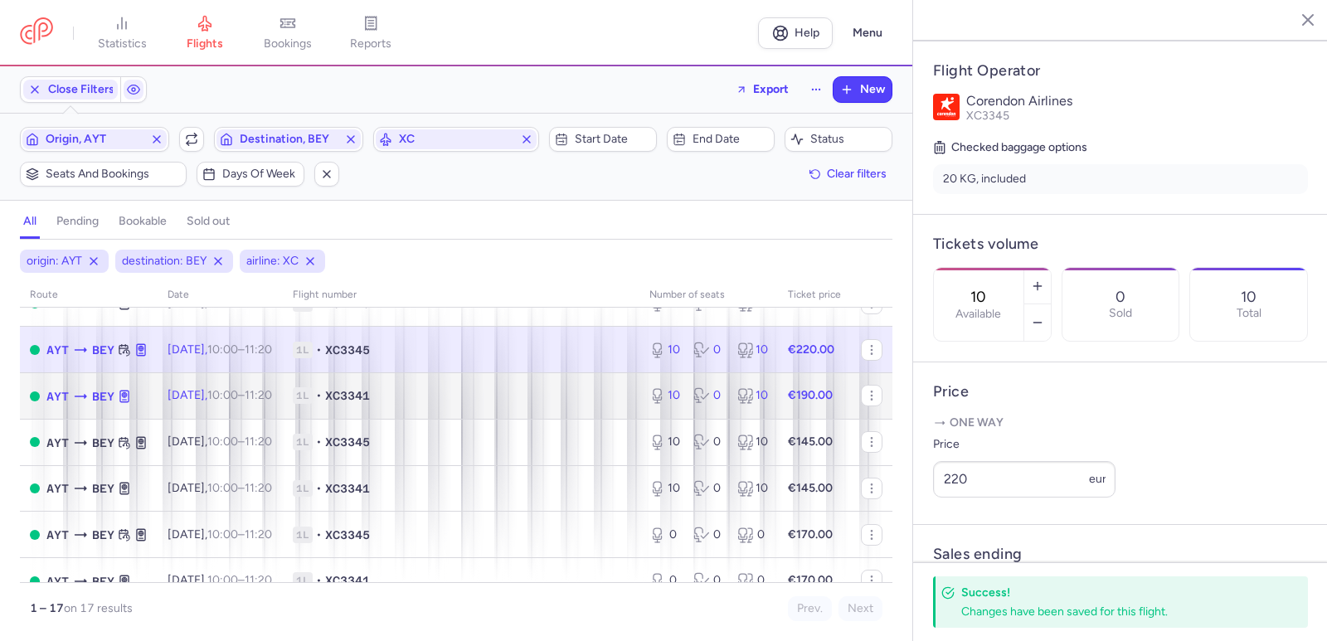
click at [222, 392] on span "[DATE] 10:00 – 11:20 +0" at bounding box center [220, 395] width 105 height 14
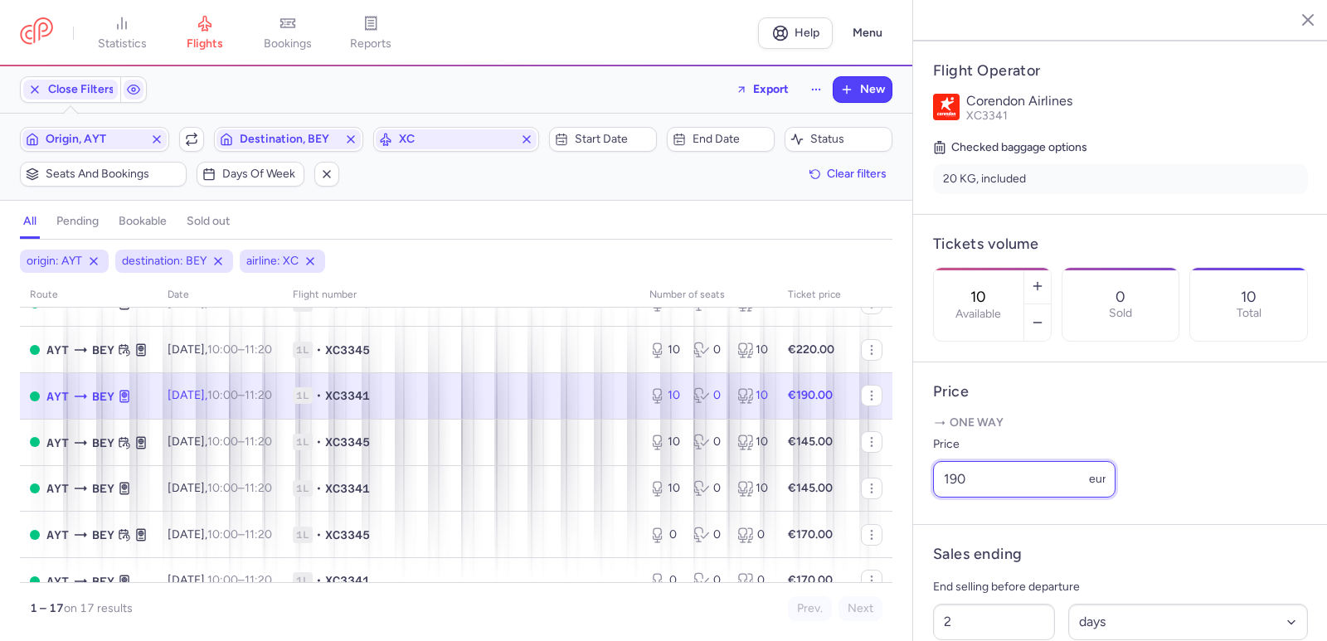
drag, startPoint x: 986, startPoint y: 501, endPoint x: 898, endPoint y: 489, distance: 88.8
click at [898, 489] on div "statistics flights bookings reports Help Menu Close Filters Export New Filters …" at bounding box center [663, 320] width 1327 height 641
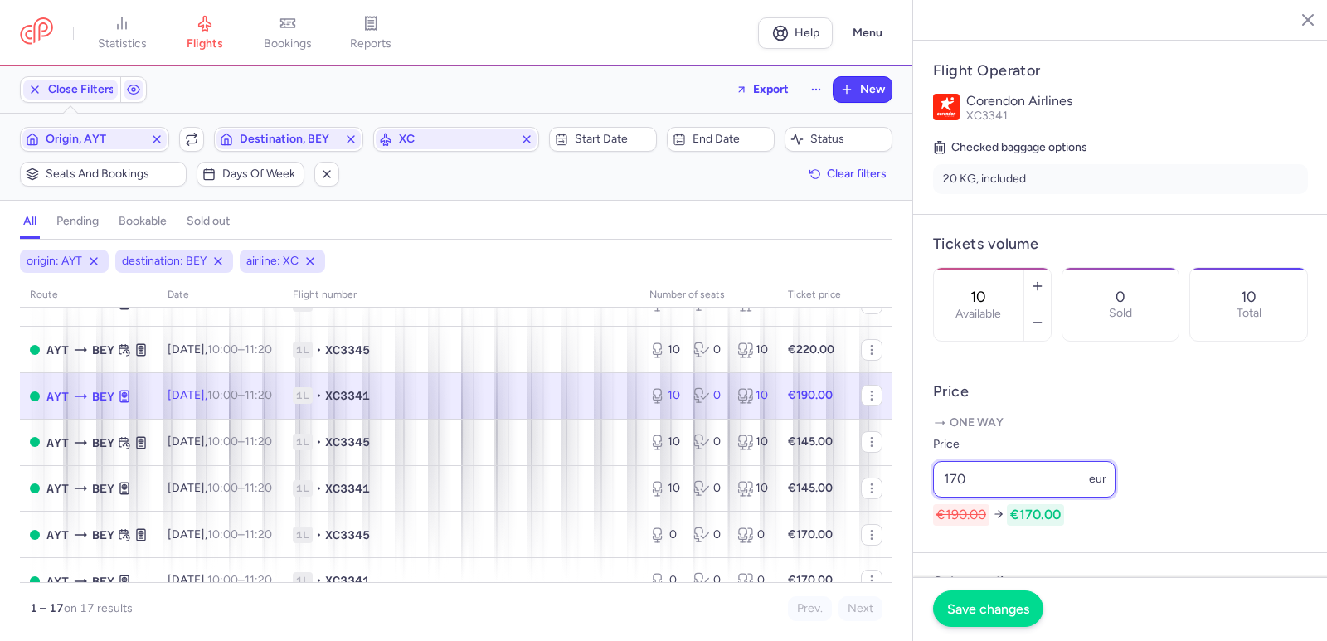
type input "170"
click at [962, 602] on span "Save changes" at bounding box center [988, 608] width 82 height 15
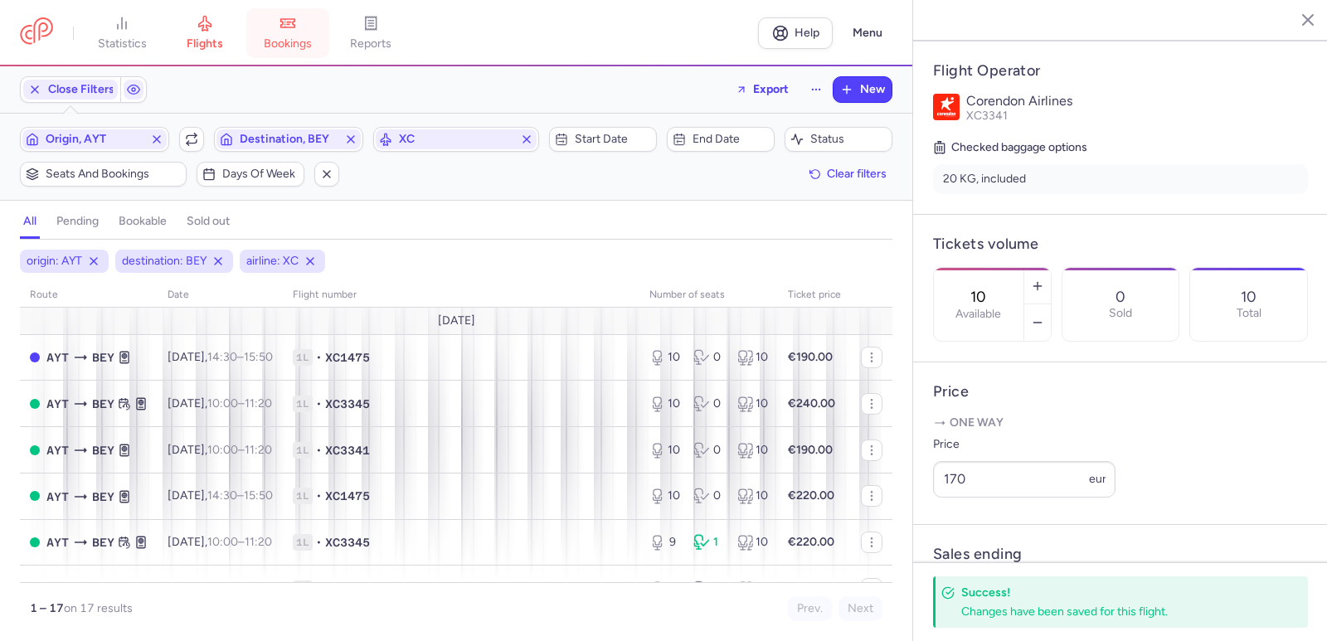
click at [291, 37] on span "bookings" at bounding box center [288, 44] width 48 height 15
